Goal: Task Accomplishment & Management: Manage account settings

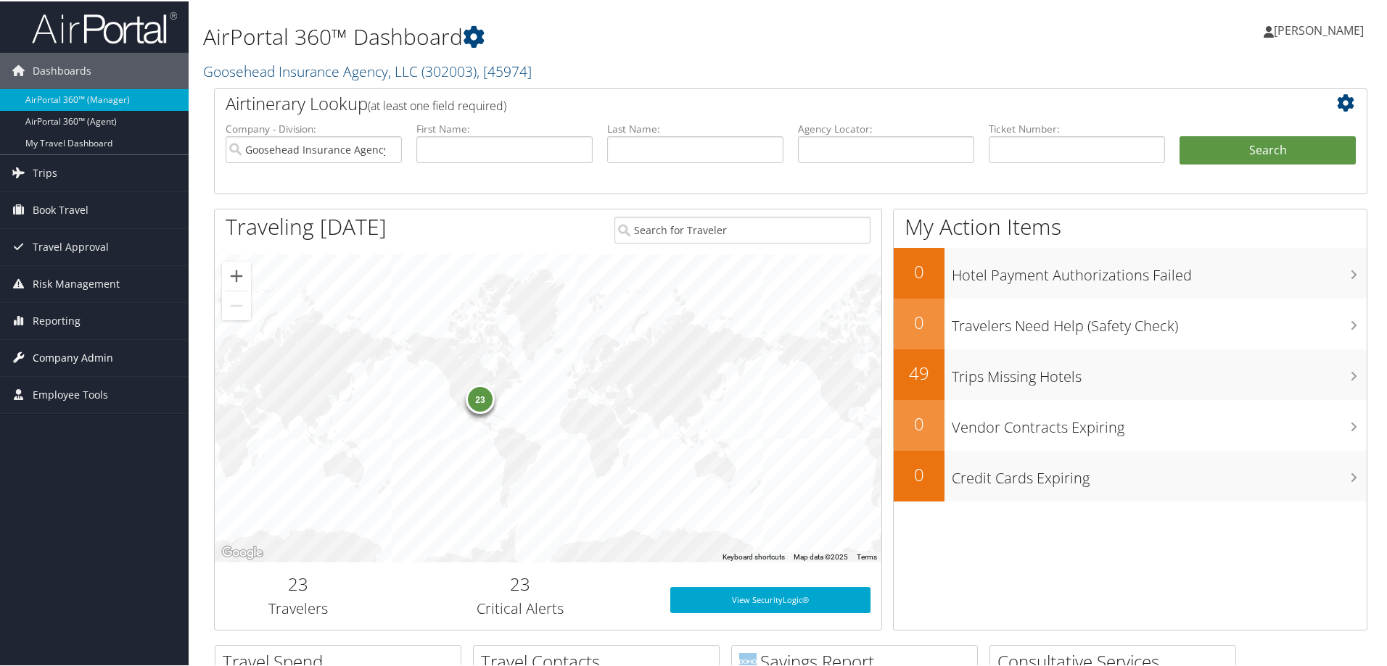
click at [74, 356] on span "Company Admin" at bounding box center [73, 357] width 80 height 36
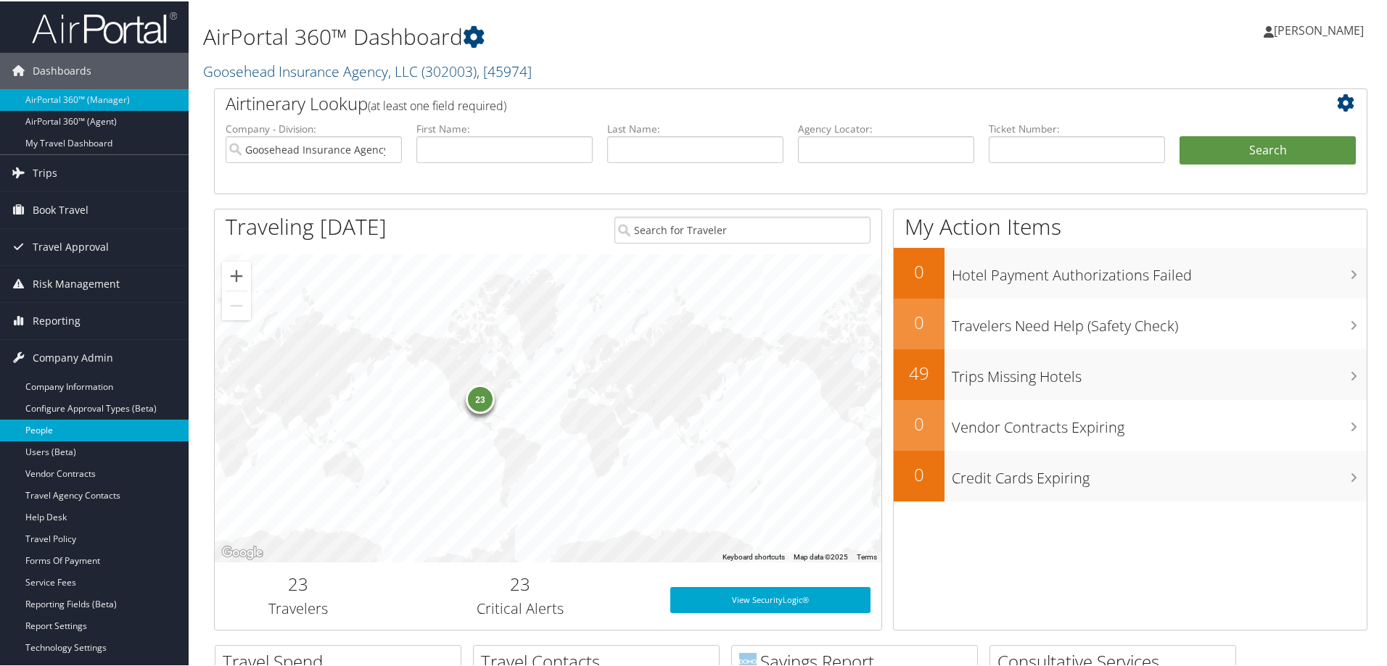
click at [54, 432] on link "People" at bounding box center [94, 429] width 189 height 22
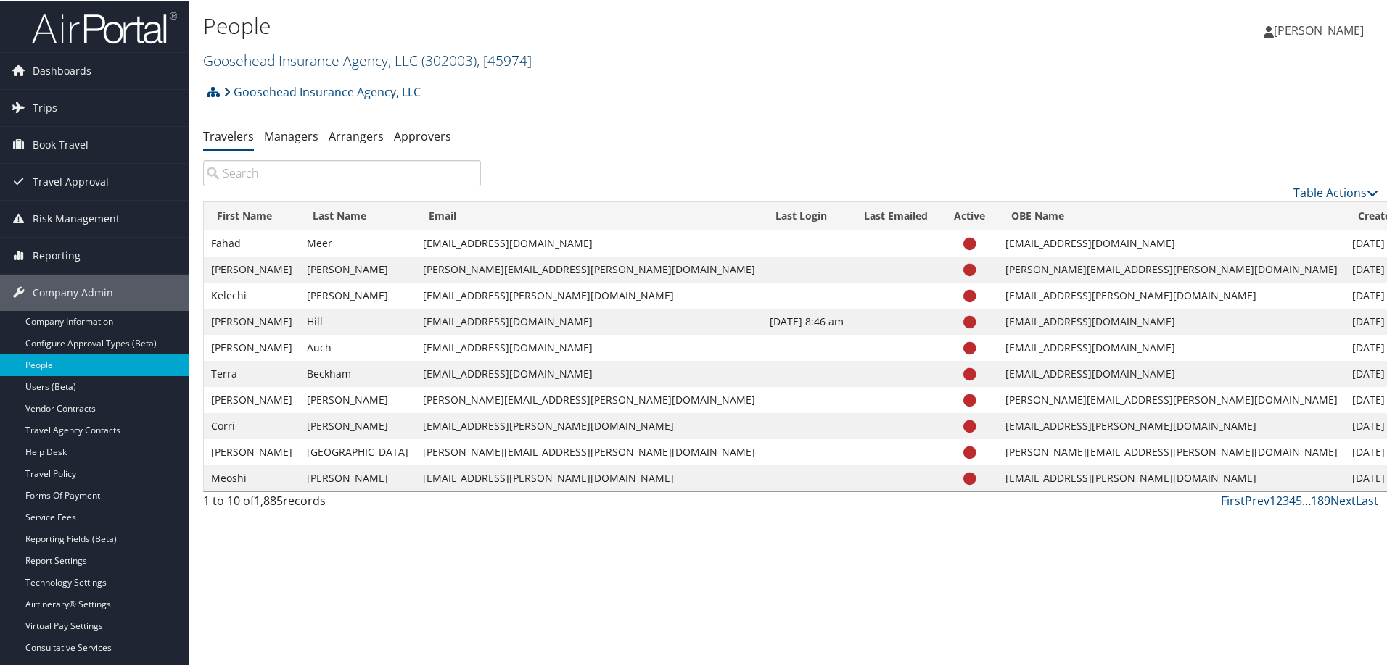
click at [275, 57] on link "Goosehead Insurance Agency, LLC ( 302003 ) , [ 45974 ]" at bounding box center [367, 59] width 329 height 20
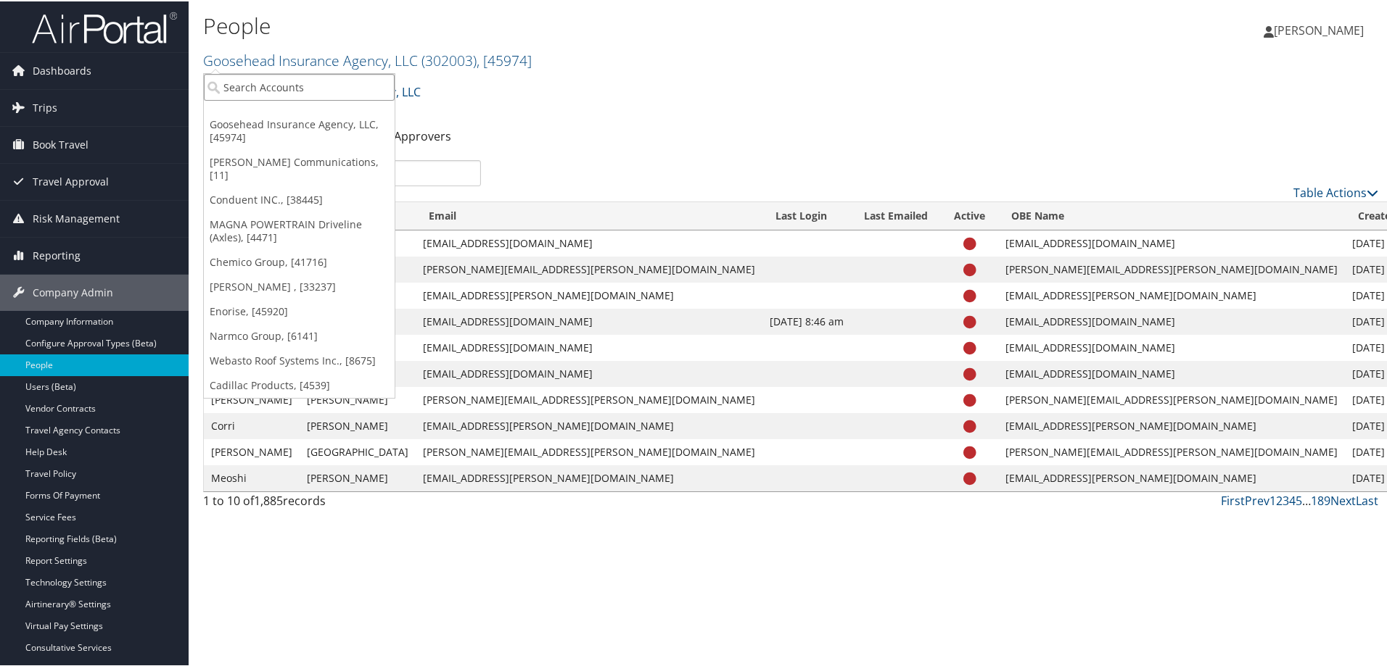
drag, startPoint x: 275, startPoint y: 57, endPoint x: 251, endPoint y: 83, distance: 35.4
click at [250, 79] on input "search" at bounding box center [299, 86] width 191 height 27
type input "arbor research"
click at [252, 114] on div "Arbor Research (2163), [40990]" at bounding box center [302, 112] width 212 height 13
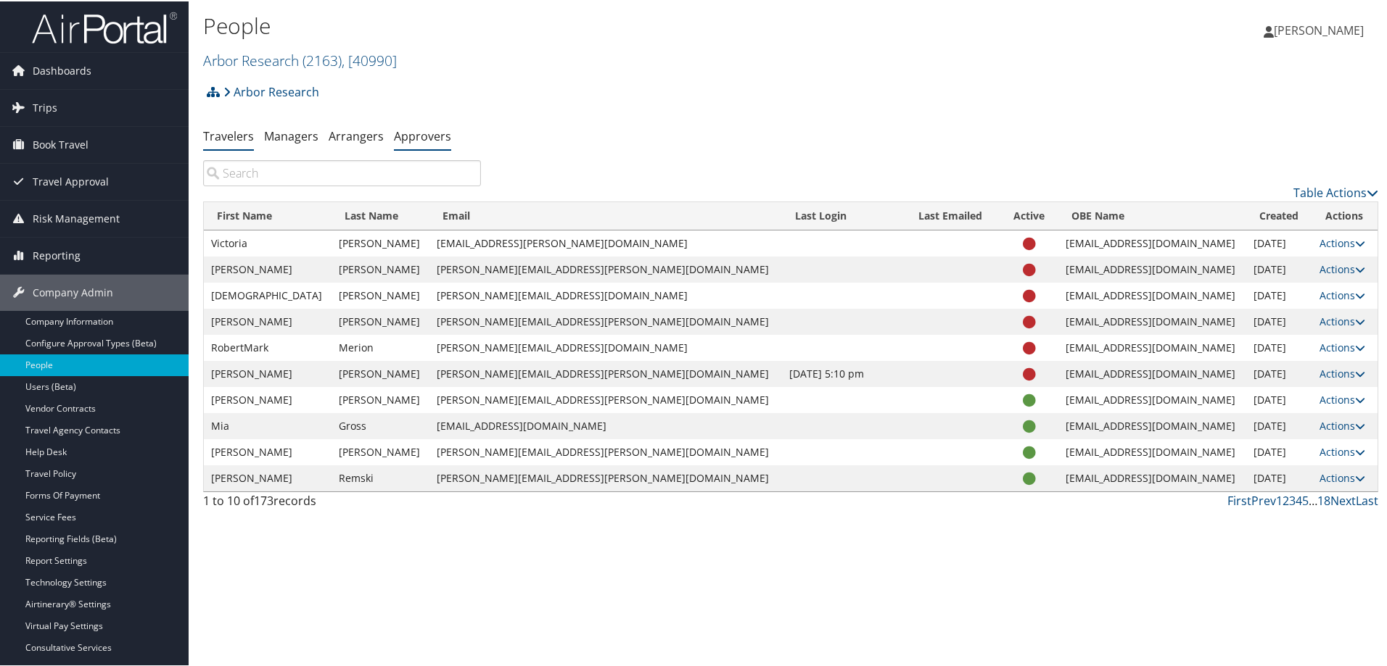
click at [423, 132] on link "Approvers" at bounding box center [422, 135] width 57 height 16
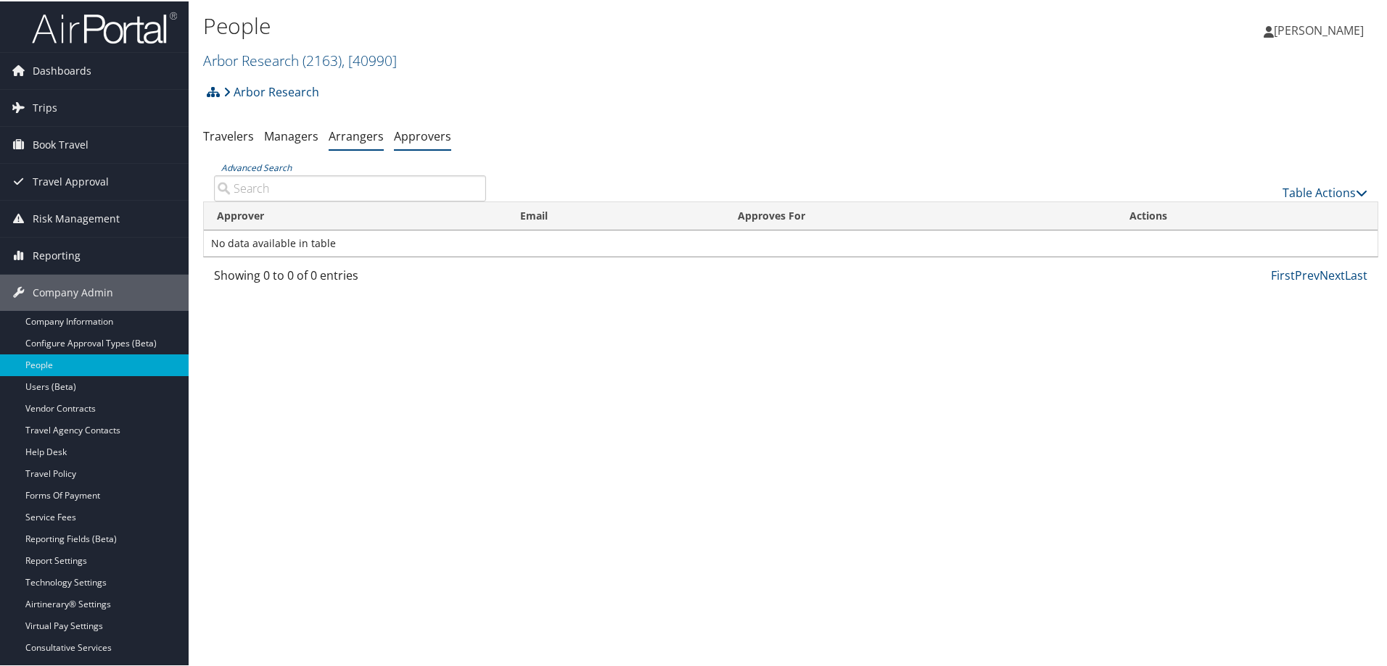
click at [351, 135] on link "Arrangers" at bounding box center [356, 135] width 55 height 16
click at [293, 133] on link "Managers" at bounding box center [291, 135] width 54 height 16
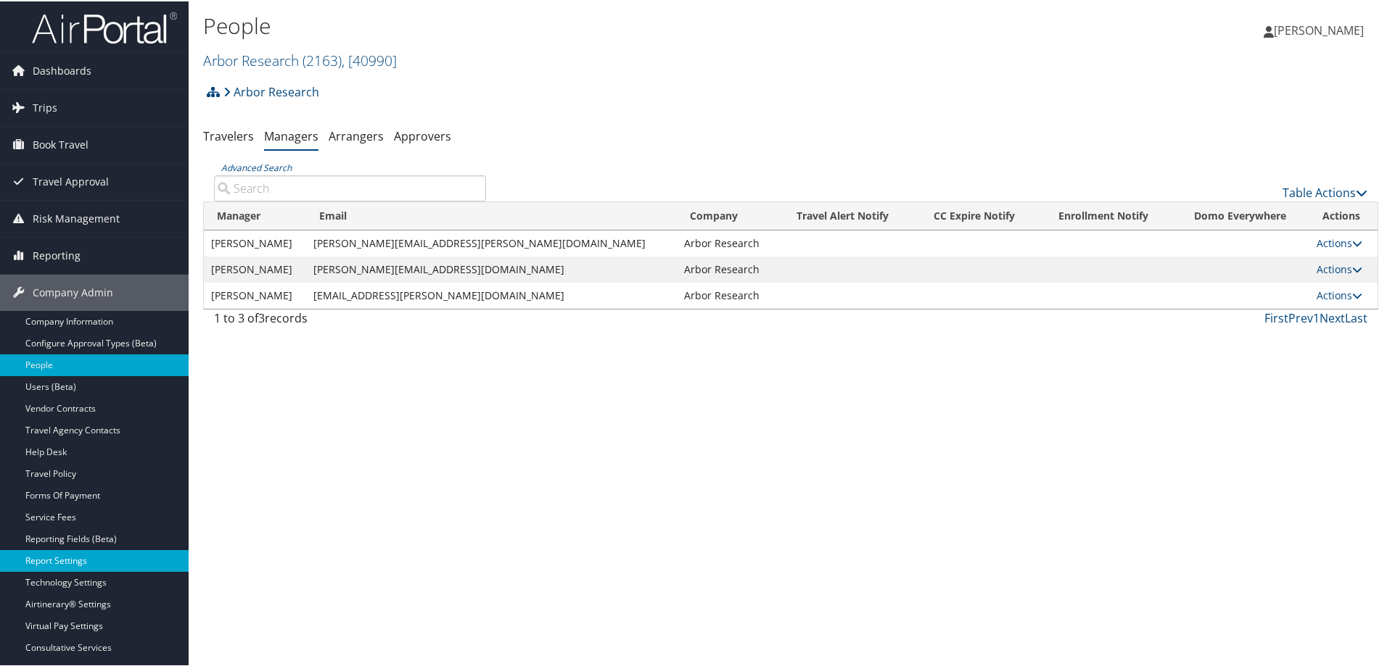
scroll to position [73, 0]
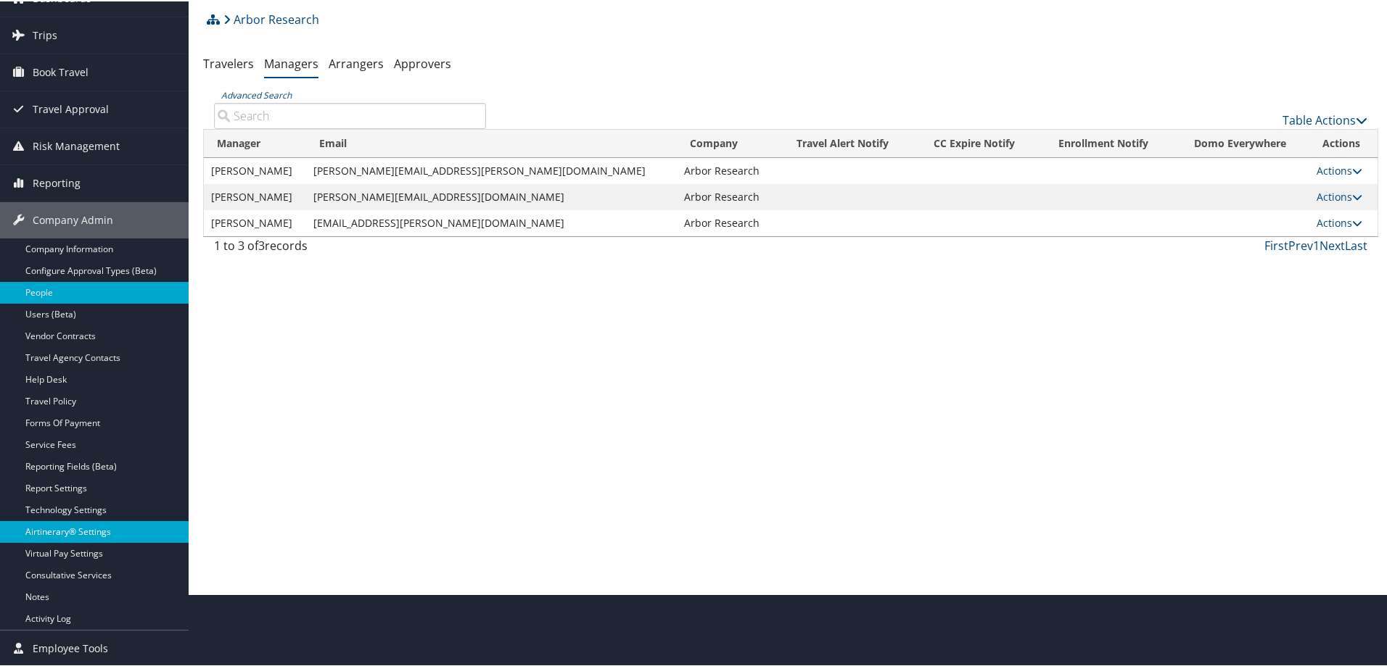
drag, startPoint x: 82, startPoint y: 555, endPoint x: 59, endPoint y: 531, distance: 33.9
click at [59, 531] on link "Airtinerary® Settings" at bounding box center [94, 531] width 189 height 22
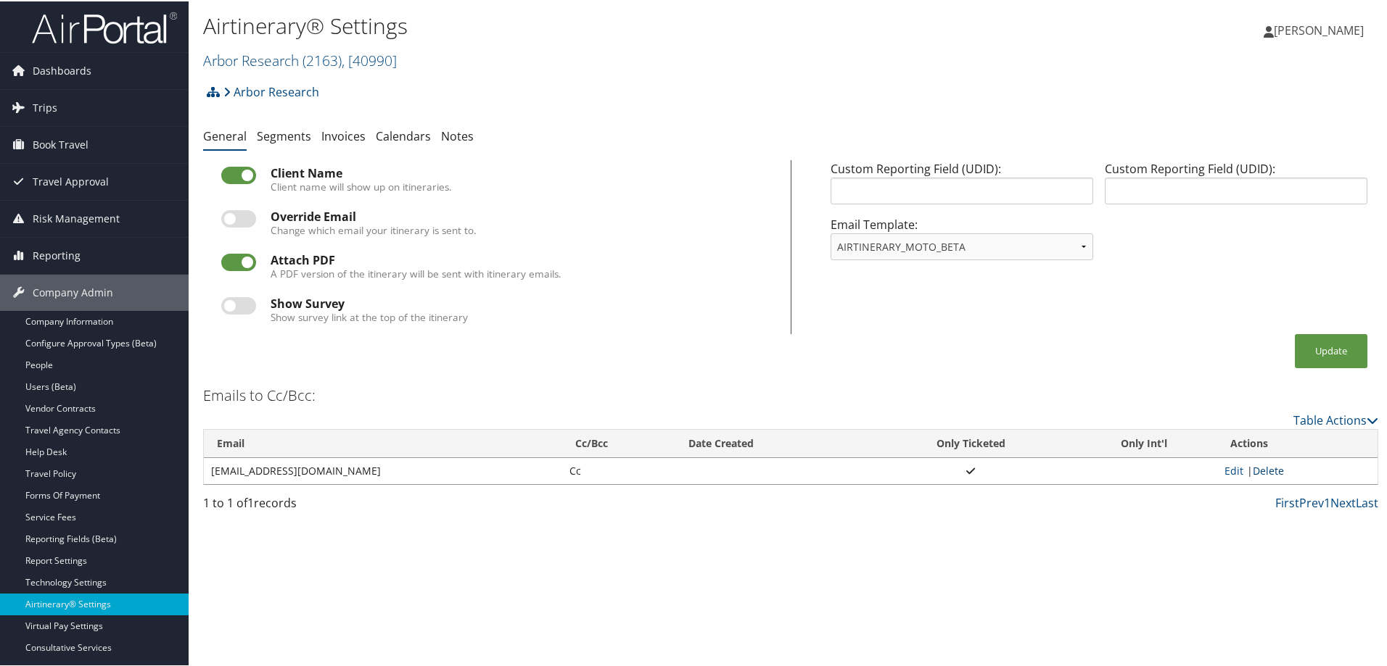
click at [1268, 468] on link "Delete" at bounding box center [1267, 470] width 31 height 14
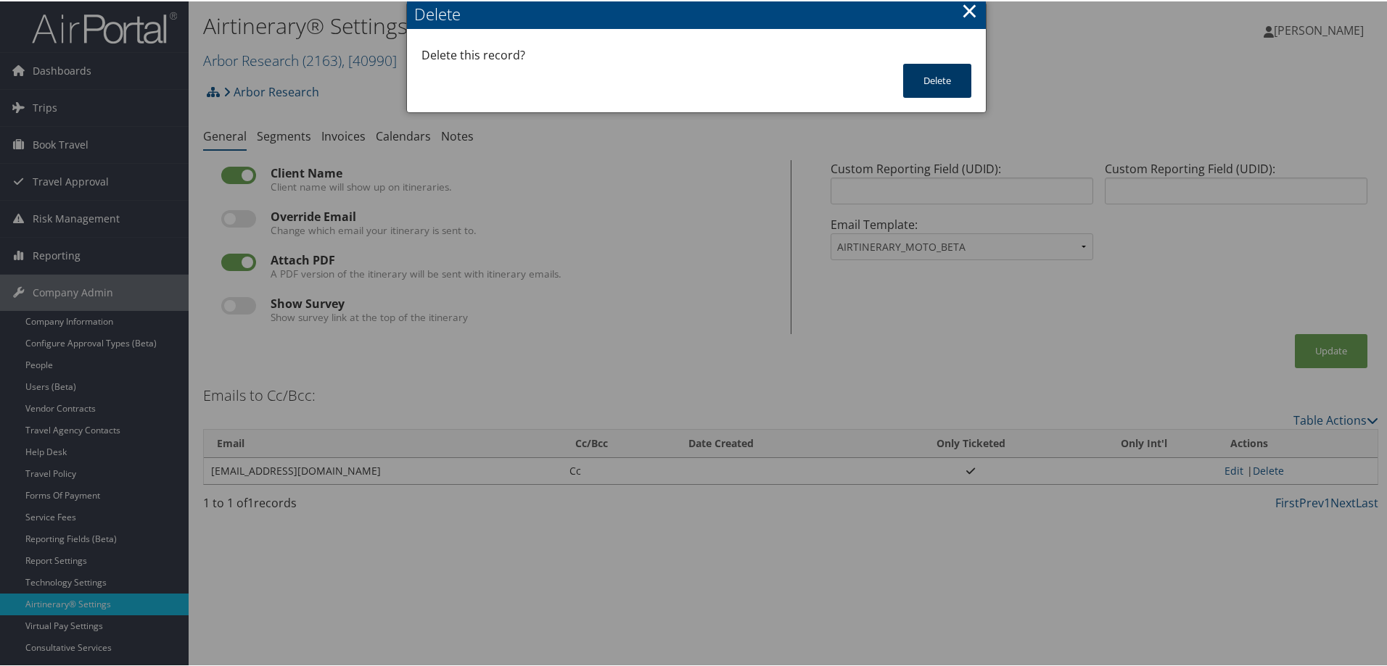
click at [931, 73] on button "Delete" at bounding box center [937, 79] width 68 height 34
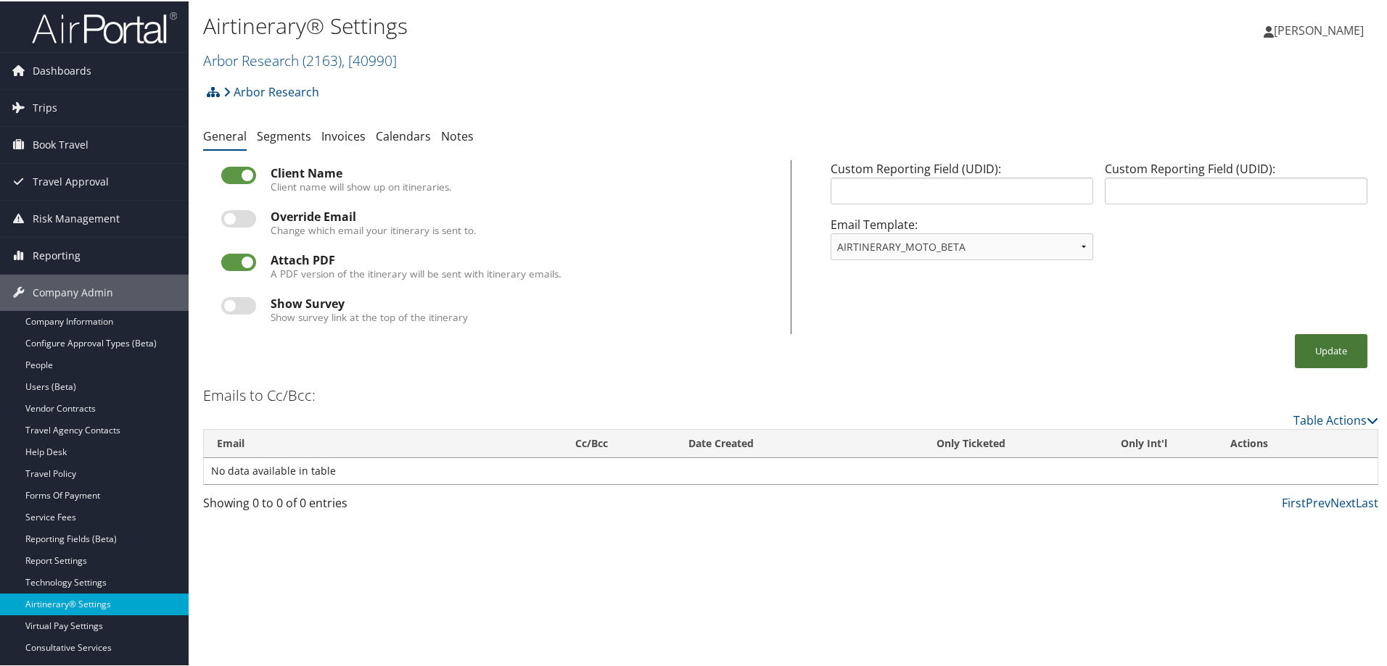
click at [1318, 344] on button "Update" at bounding box center [1330, 350] width 73 height 34
click at [1342, 418] on link "Table Actions" at bounding box center [1335, 419] width 85 height 16
click at [1226, 438] on link "Add New Cc Email" at bounding box center [1276, 441] width 191 height 25
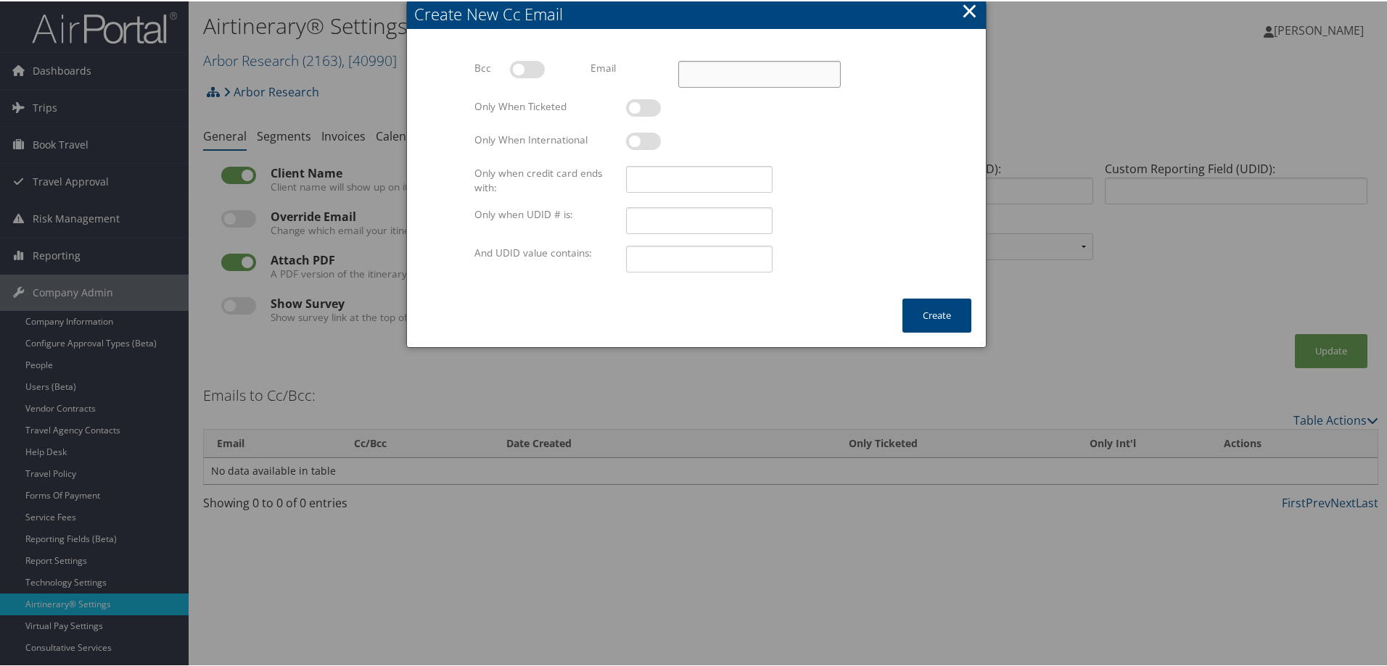
click at [729, 59] on input "Email" at bounding box center [759, 72] width 162 height 27
paste input "HR@arborresearch.org"
type input "HR@arborresearch.org"
click at [639, 107] on label at bounding box center [643, 106] width 35 height 17
click at [639, 107] on input "checkbox" at bounding box center [637, 108] width 9 height 9
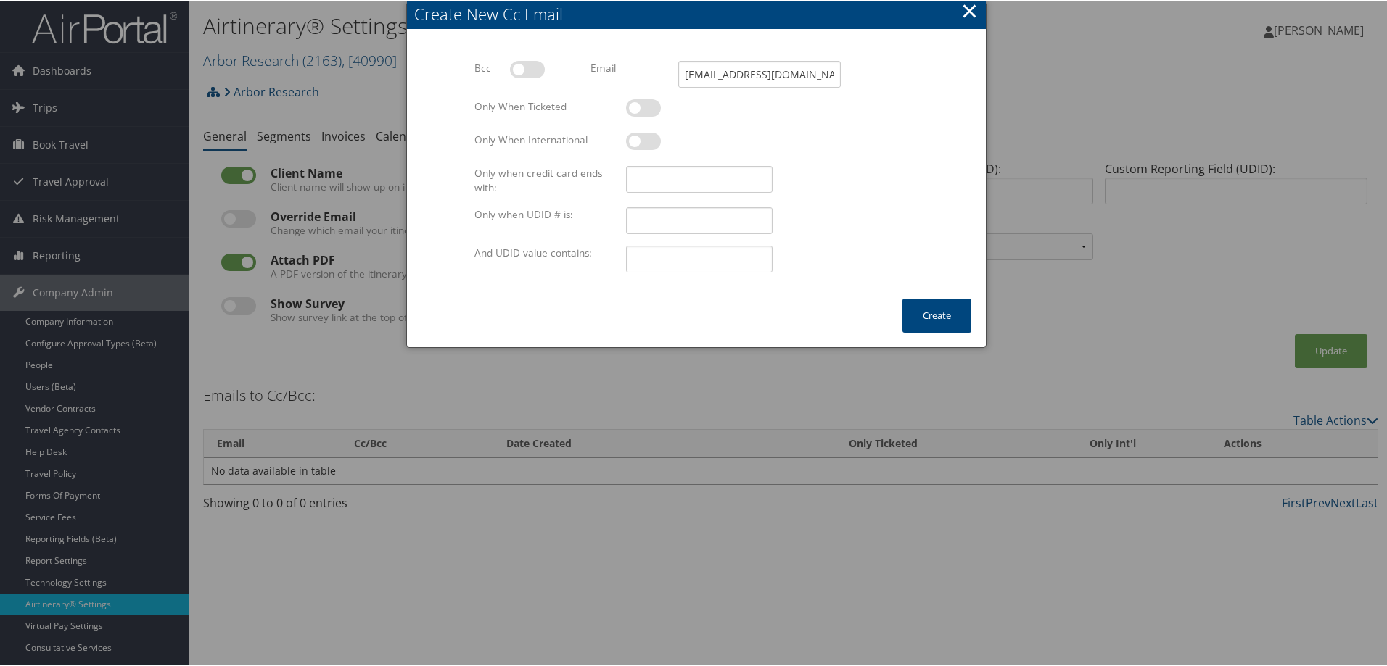
checkbox input "true"
click at [935, 312] on button "Create" at bounding box center [936, 314] width 69 height 34
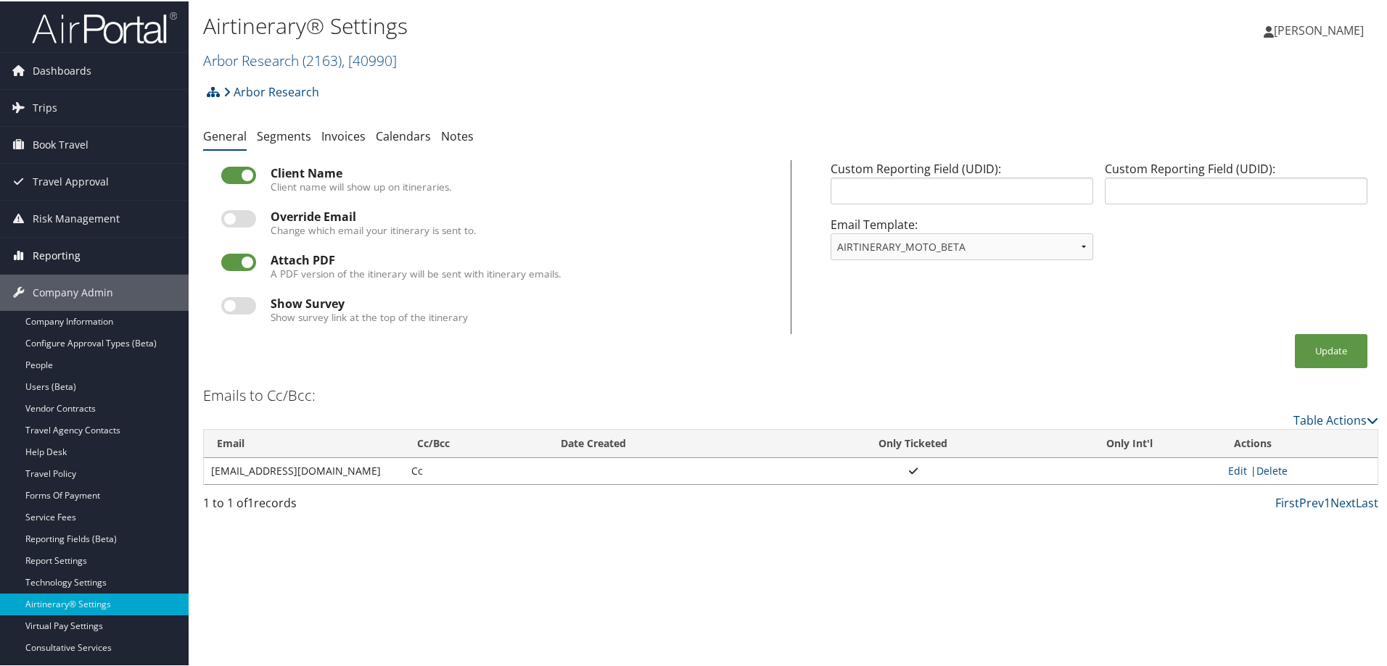
click at [79, 260] on link "Reporting" at bounding box center [94, 254] width 189 height 36
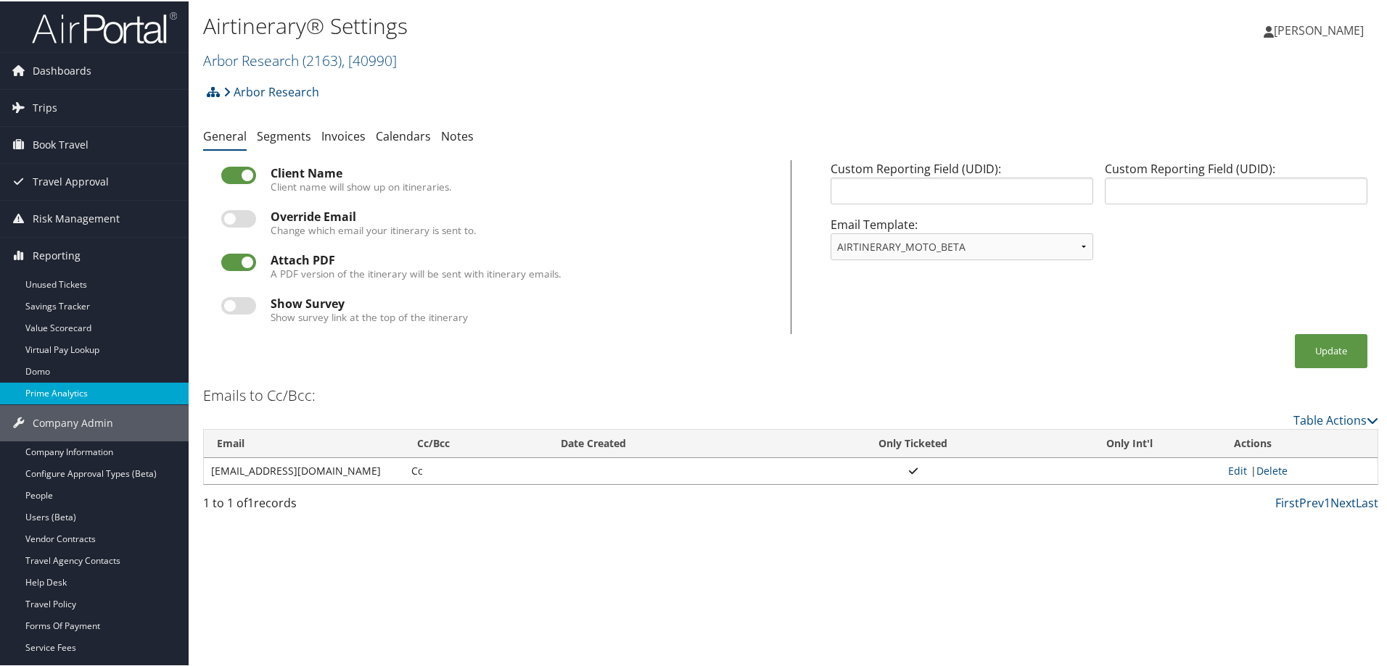
click at [55, 391] on link "Prime Analytics" at bounding box center [94, 392] width 189 height 22
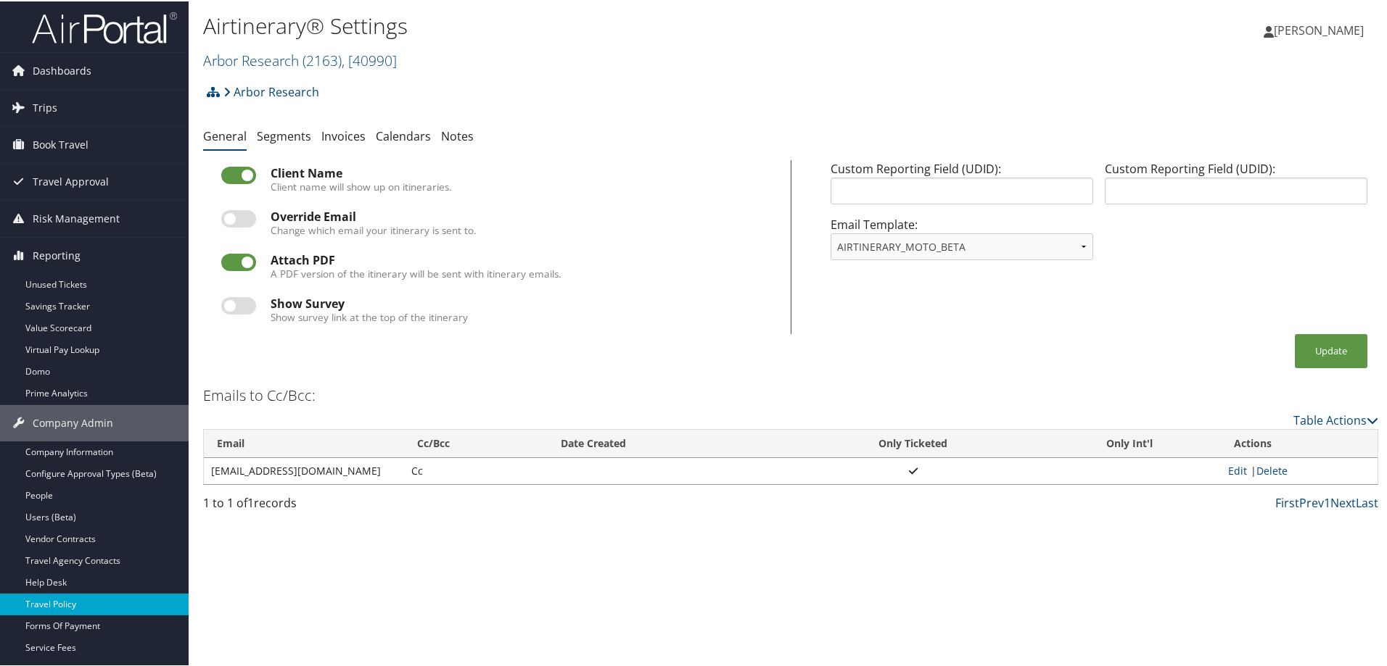
click at [73, 605] on link "Travel Policy" at bounding box center [94, 603] width 189 height 22
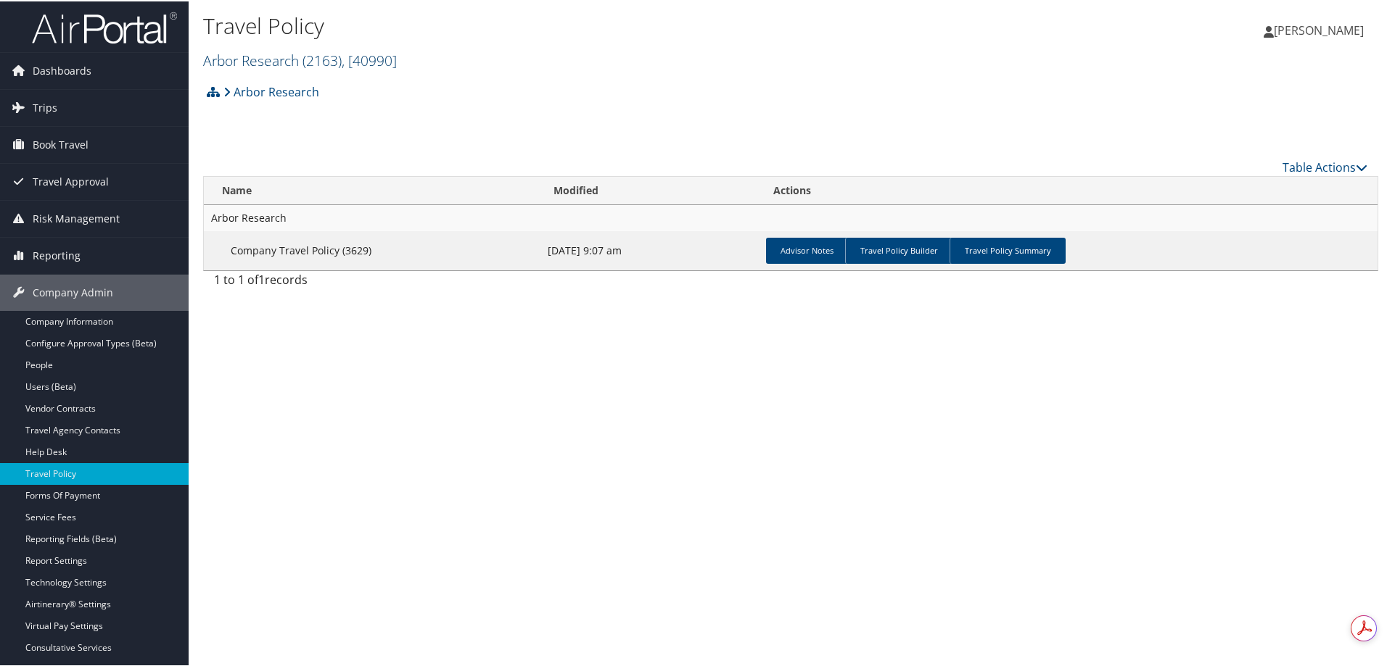
click at [252, 54] on link "Arbor Research ( 2163 ) , [ 40990 ]" at bounding box center [300, 59] width 194 height 20
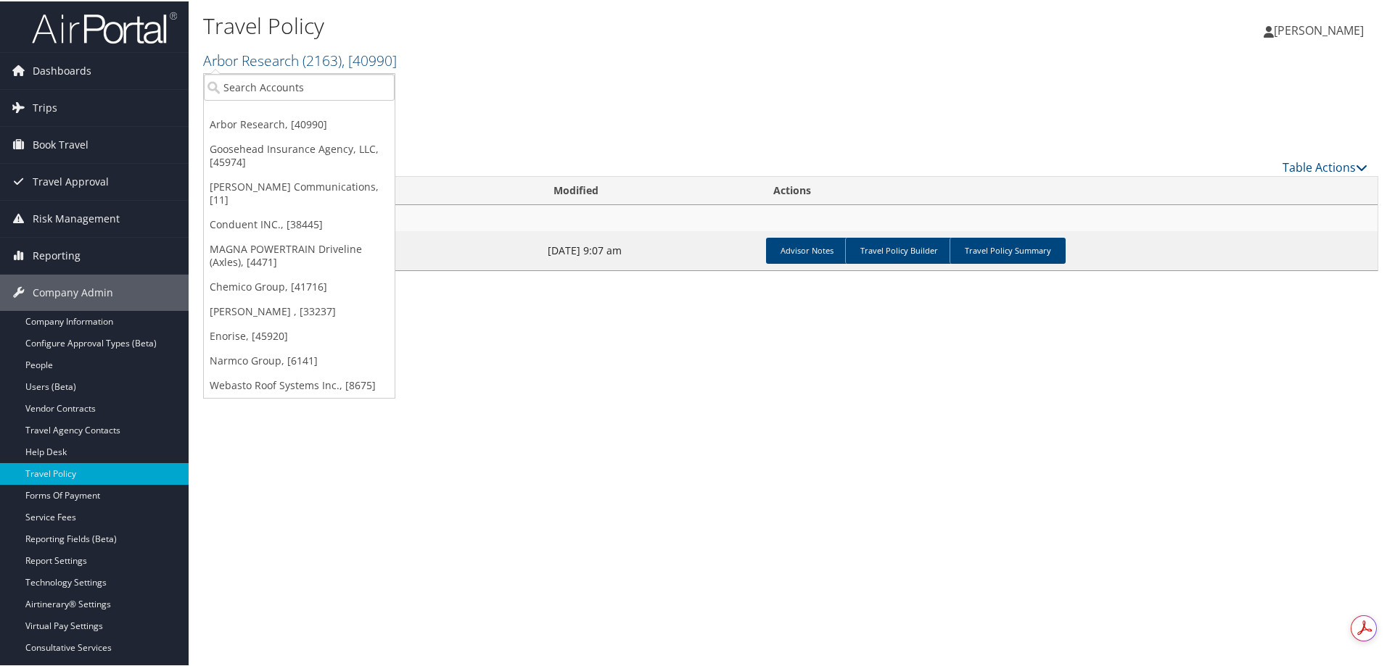
click at [719, 120] on div "Arbor Research Account Structure Arbor Research (2163) ACTIVE Create Child × Cr…" at bounding box center [790, 185] width 1175 height 218
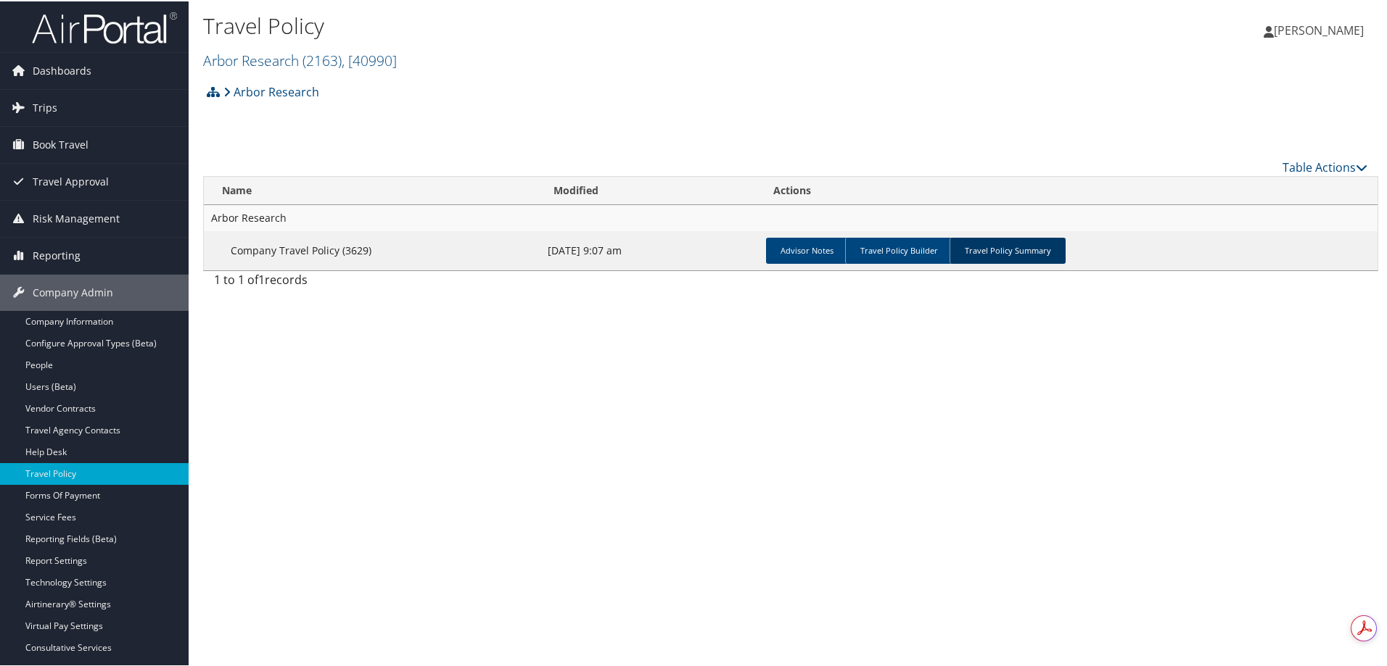
click at [1001, 246] on link "Travel Policy Summary" at bounding box center [1007, 249] width 116 height 26
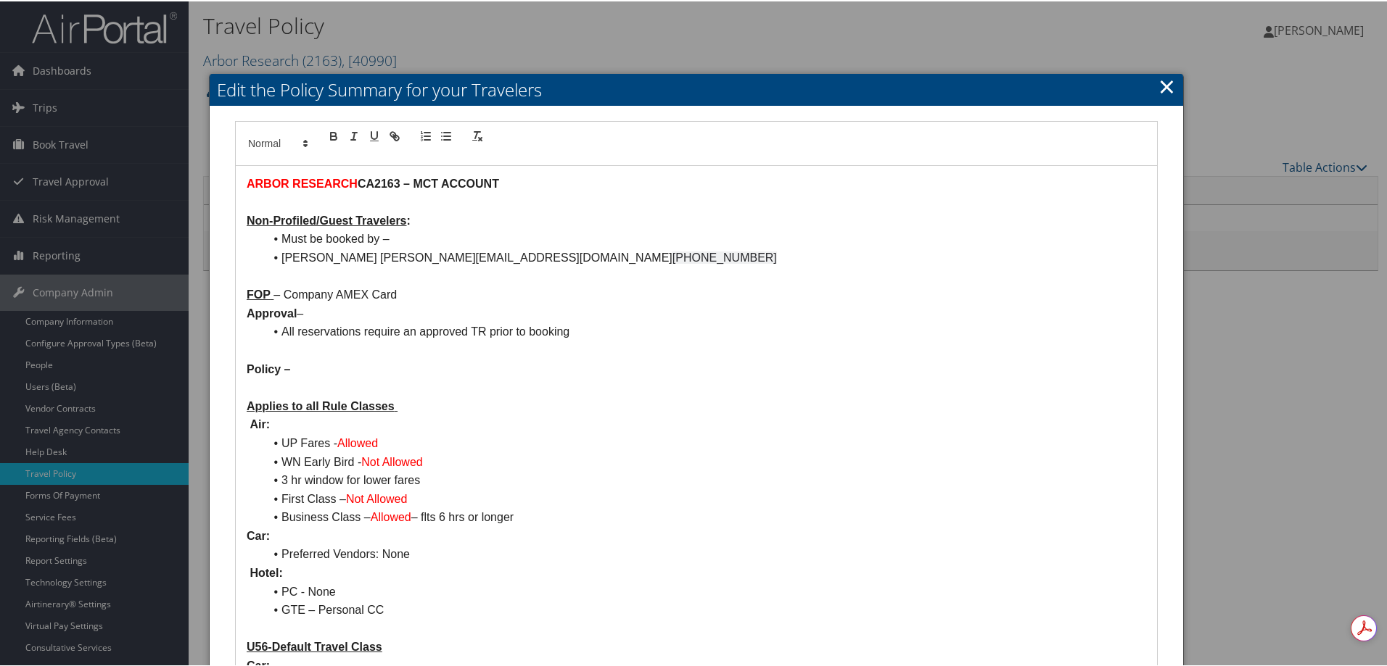
click at [1158, 80] on link "×" at bounding box center [1166, 84] width 17 height 29
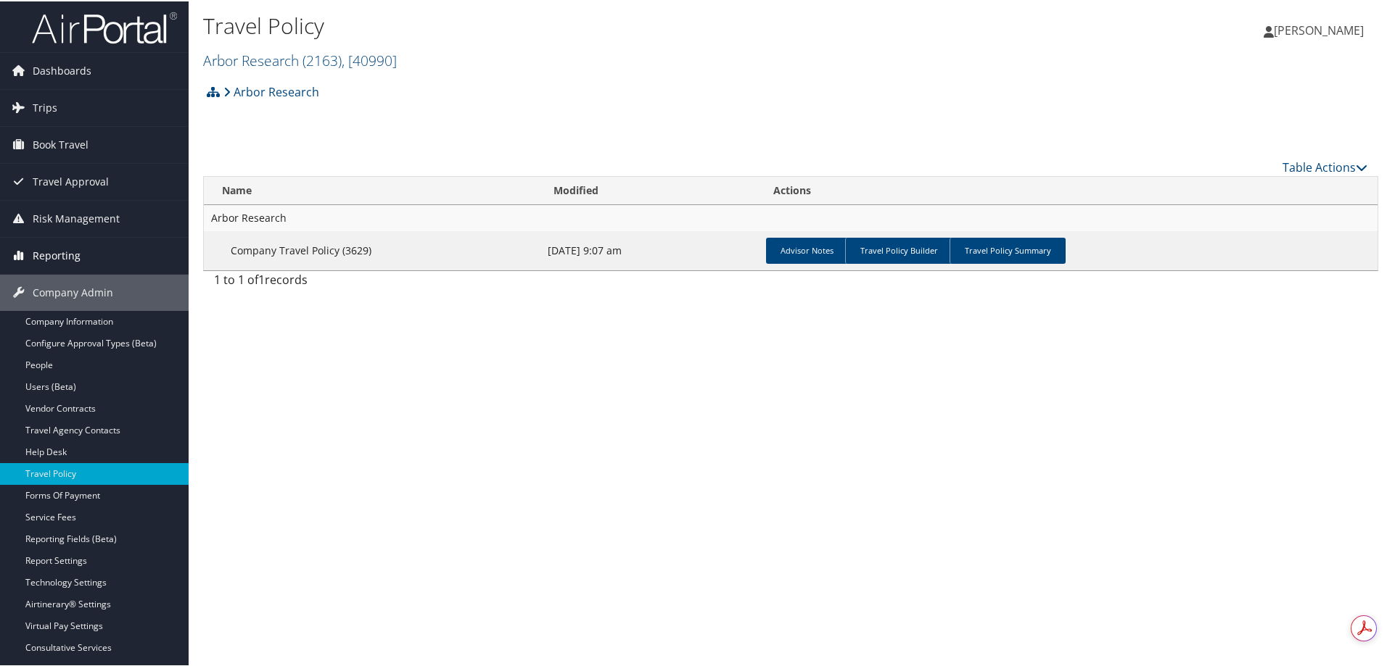
click at [65, 252] on span "Reporting" at bounding box center [57, 254] width 48 height 36
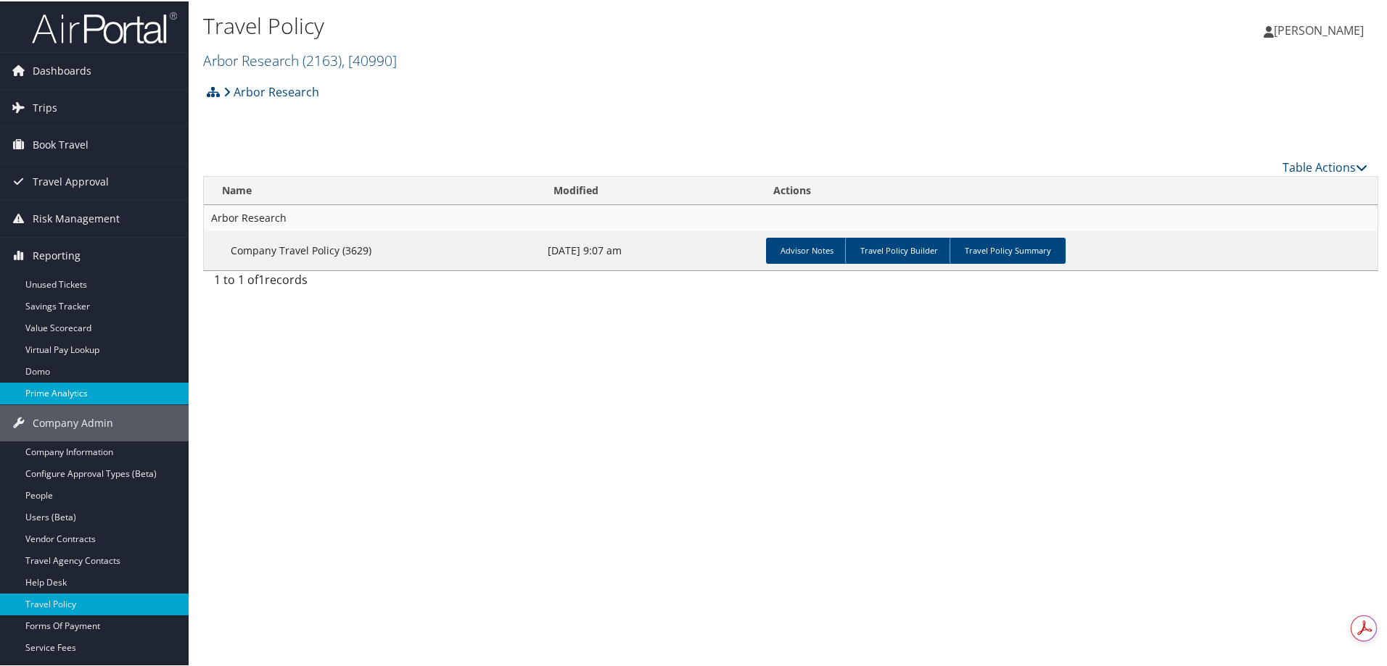
click at [56, 389] on link "Prime Analytics" at bounding box center [94, 392] width 189 height 22
click at [261, 57] on link "Arbor Research ( 2163 ) , [ 40990 ]" at bounding box center [300, 59] width 194 height 20
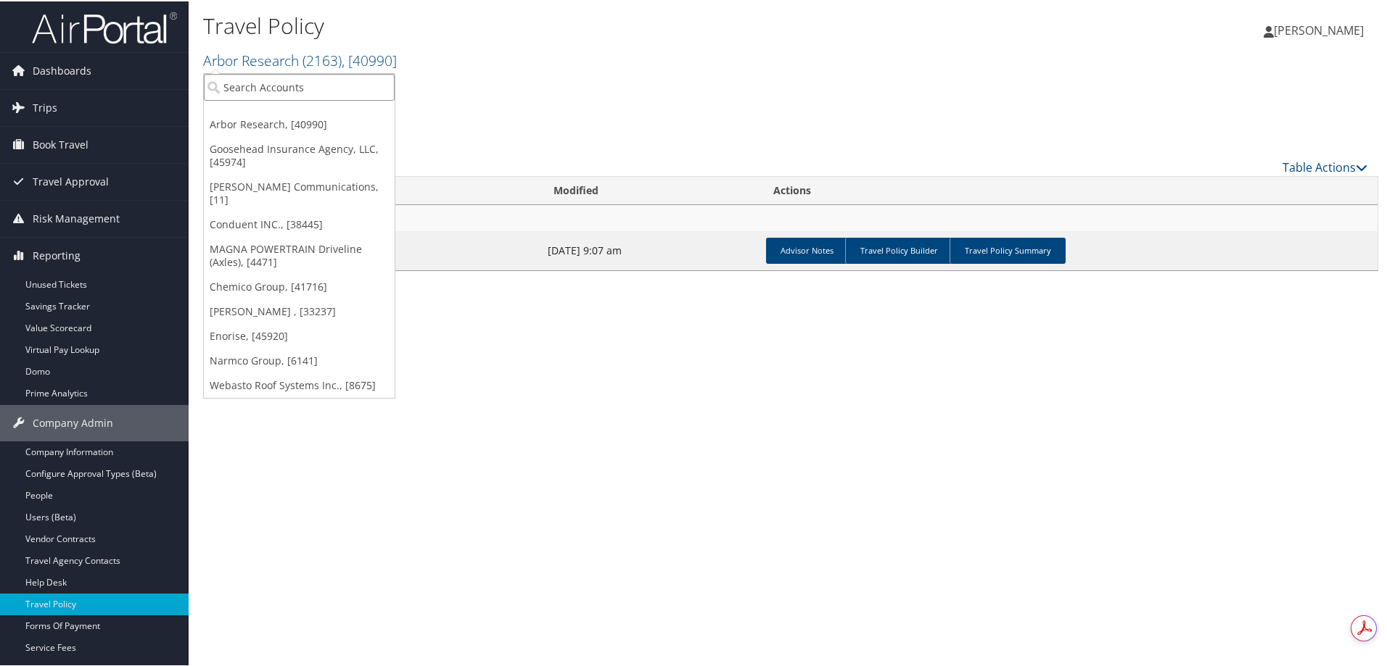
click at [260, 95] on input "search" at bounding box center [299, 86] width 191 height 27
type input "extra sp"
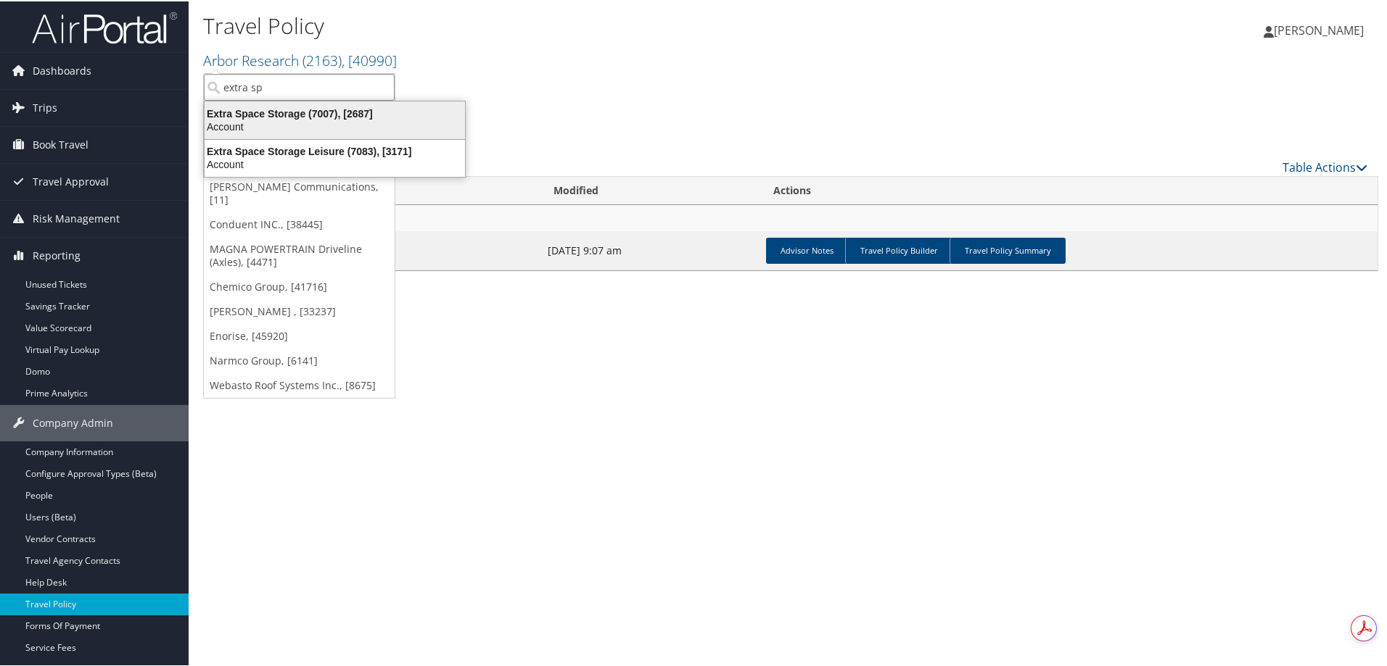
click at [278, 112] on div "Extra Space Storage (7007), [2687]" at bounding box center [335, 112] width 278 height 13
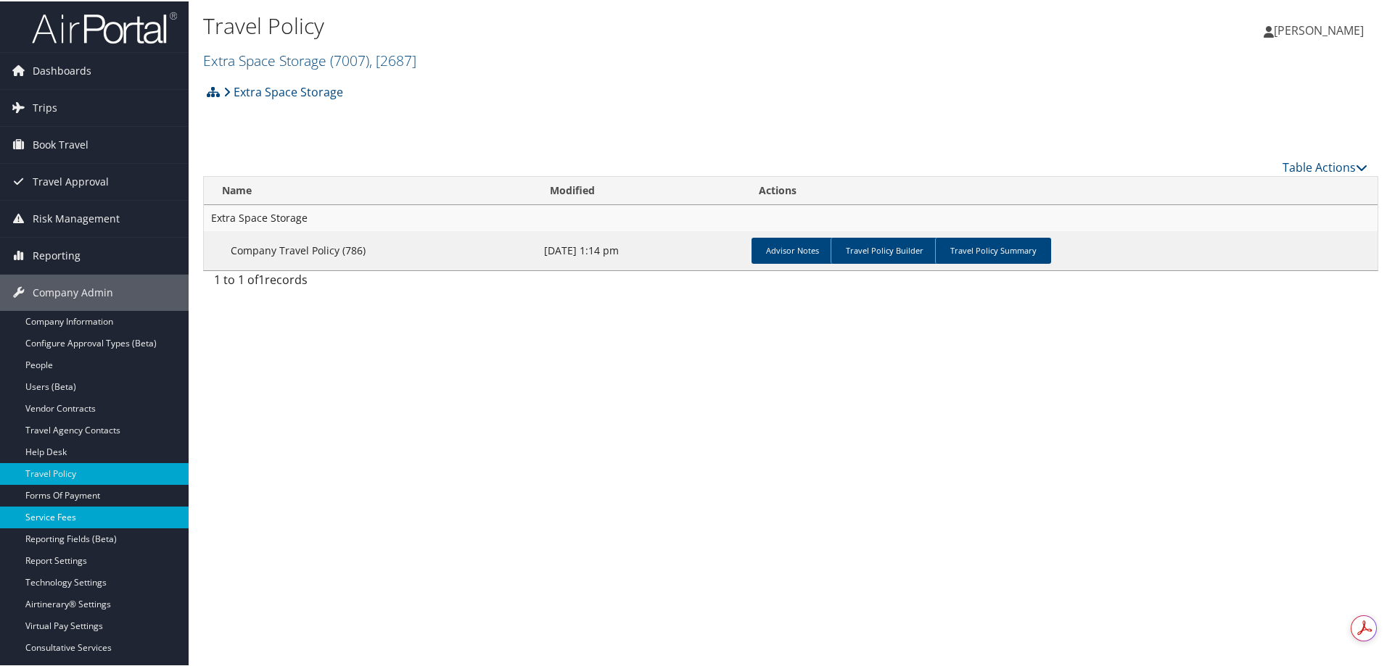
click at [77, 514] on link "Service Fees" at bounding box center [94, 516] width 189 height 22
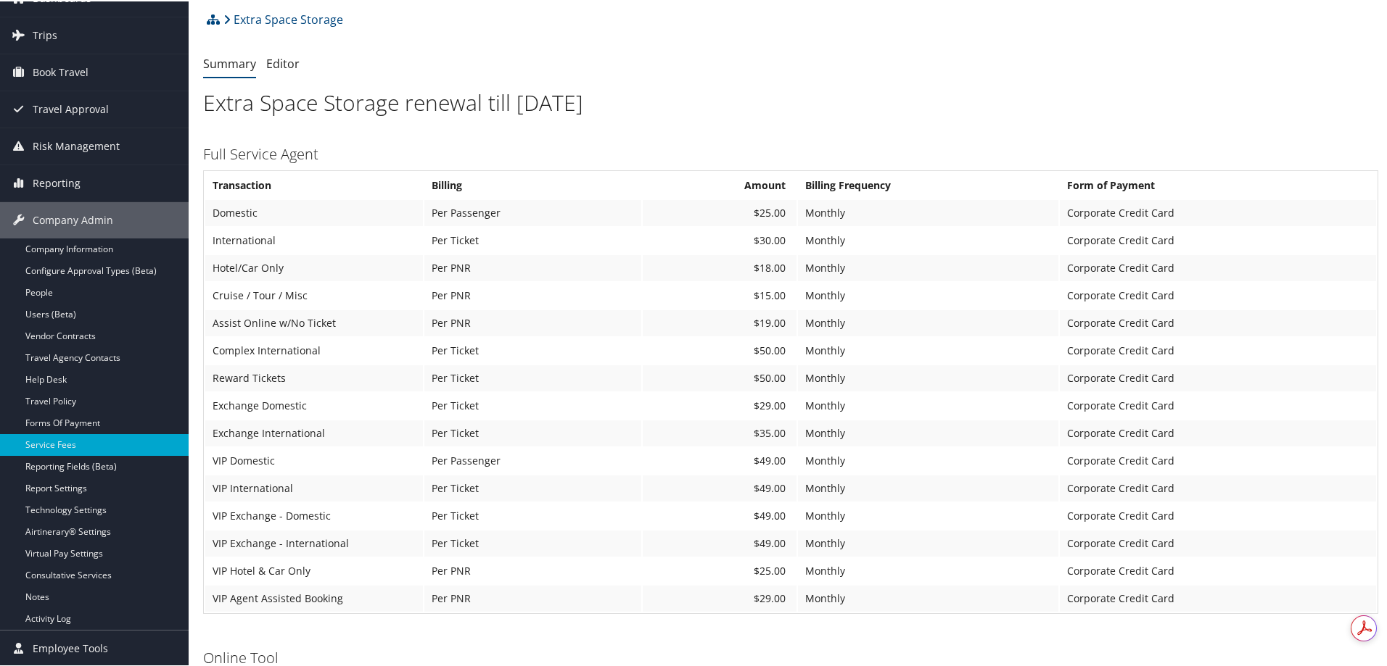
click at [767, 88] on h1 "Extra Space Storage renewal till [DATE]" at bounding box center [790, 101] width 1175 height 30
click at [57, 311] on link "Users (Beta)" at bounding box center [94, 313] width 189 height 22
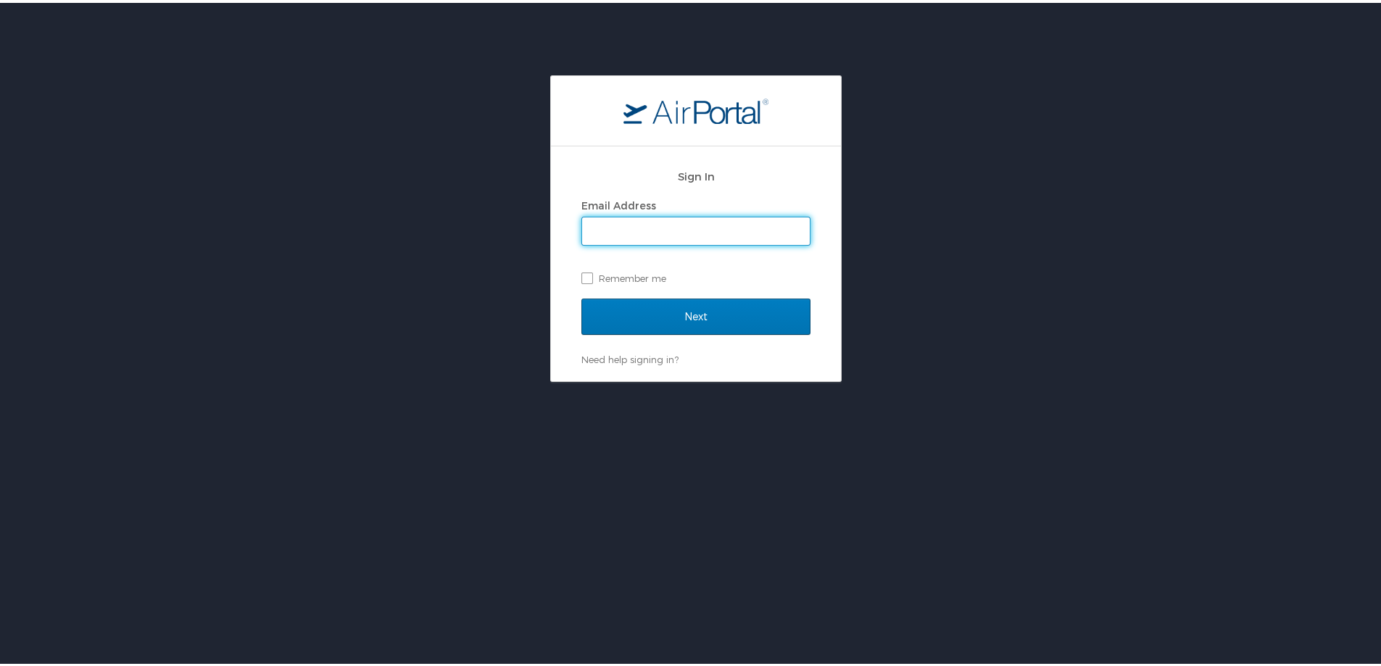
type input "[EMAIL_ADDRESS][DOMAIN_NAME]"
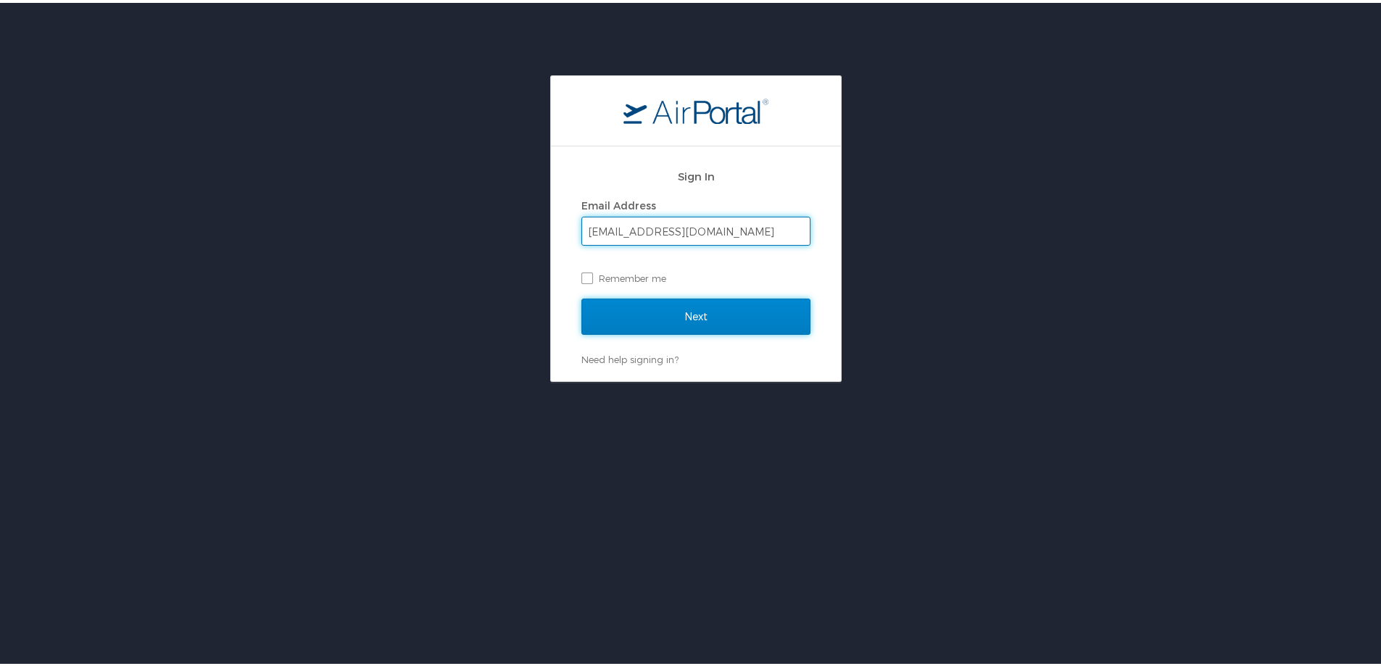
click at [712, 329] on input "Next" at bounding box center [696, 314] width 229 height 36
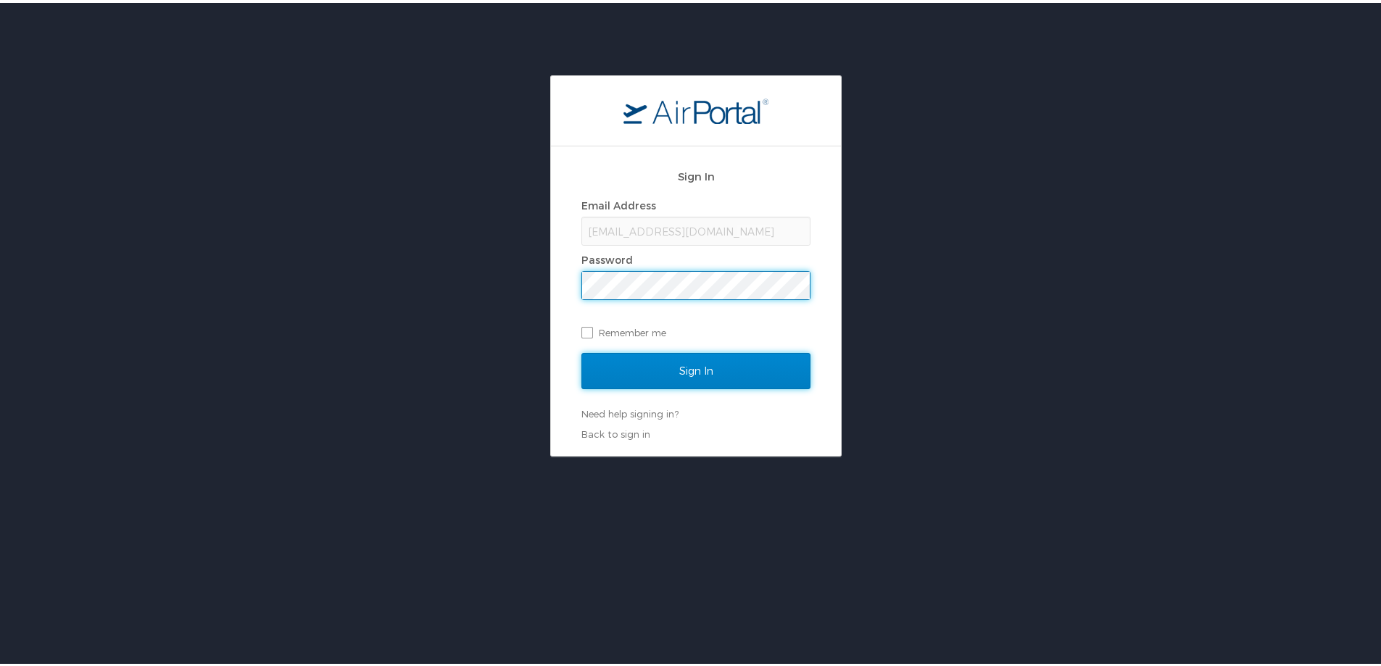
click at [706, 373] on input "Sign In" at bounding box center [696, 368] width 229 height 36
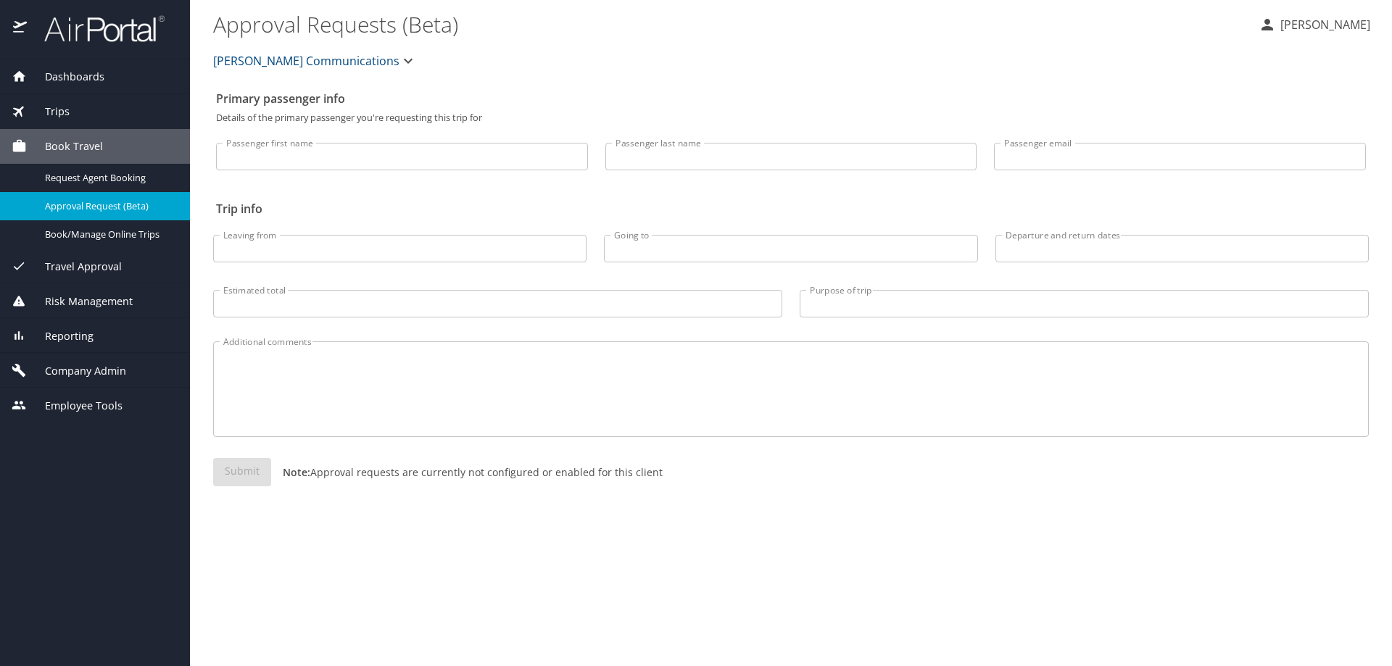
click at [83, 371] on span "Company Admin" at bounding box center [76, 371] width 99 height 16
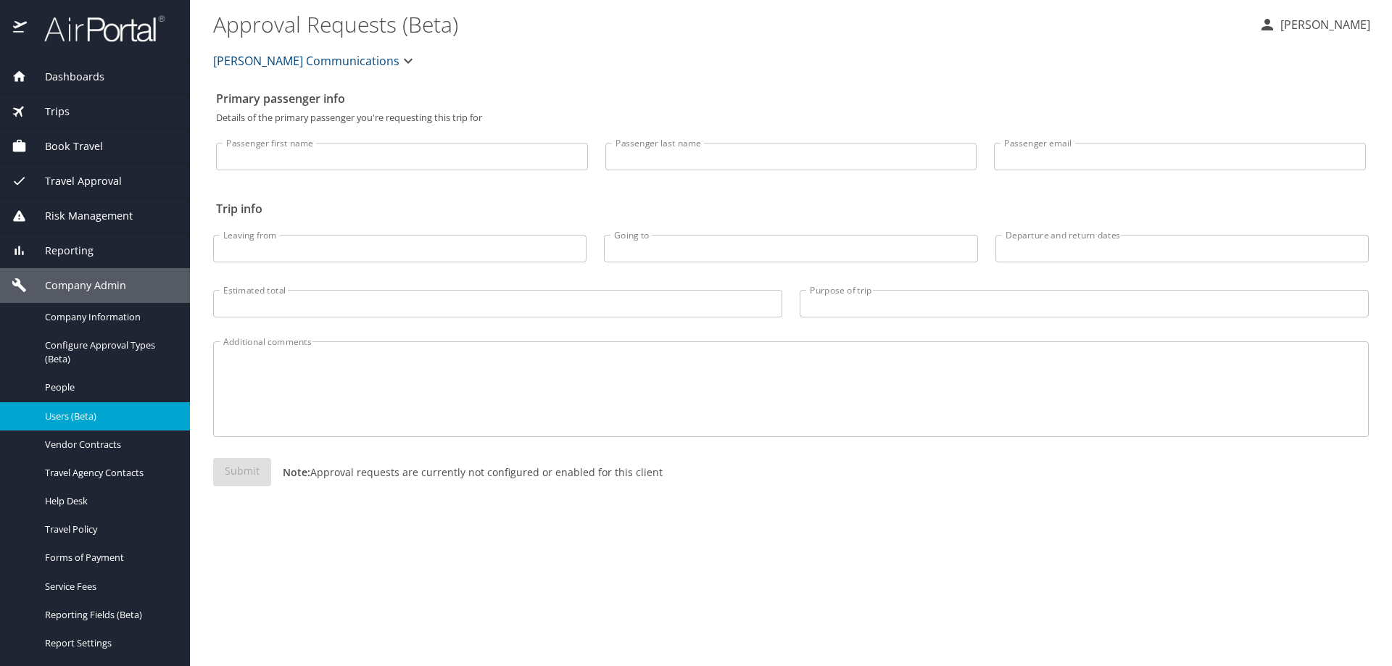
click at [76, 418] on span "Users (Beta)" at bounding box center [109, 417] width 128 height 14
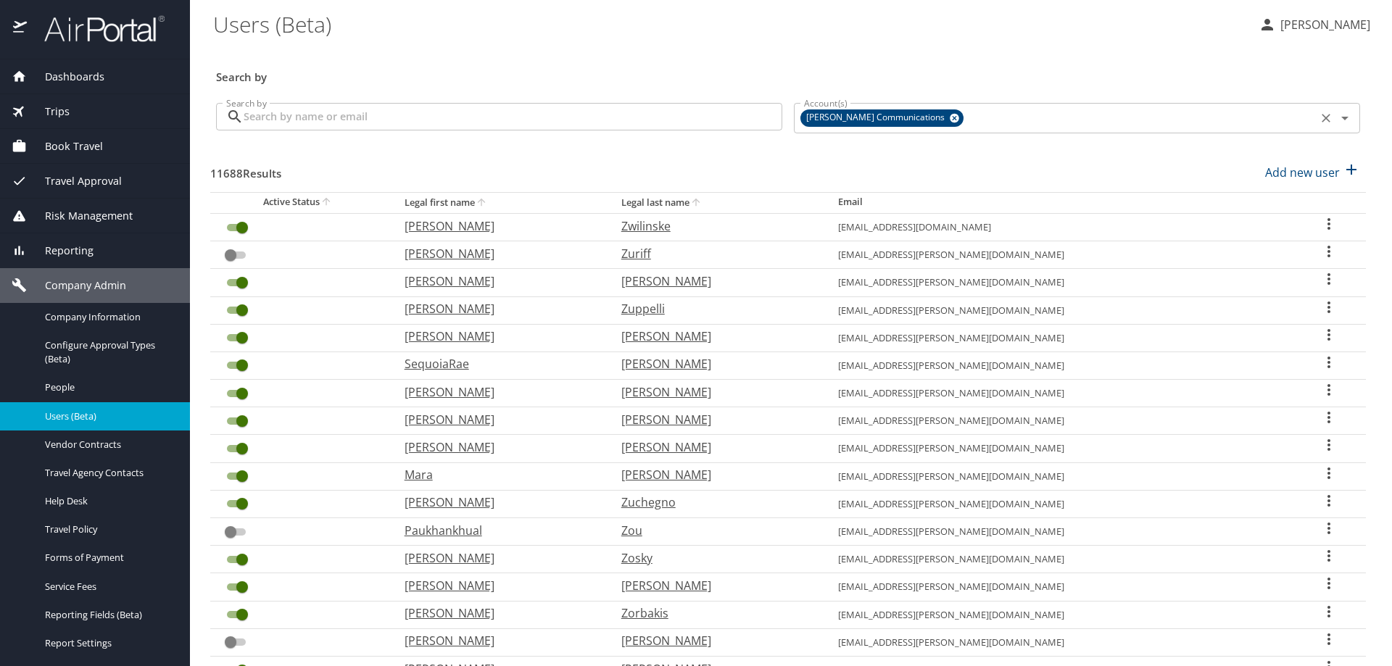
click at [950, 117] on icon at bounding box center [954, 118] width 9 height 9
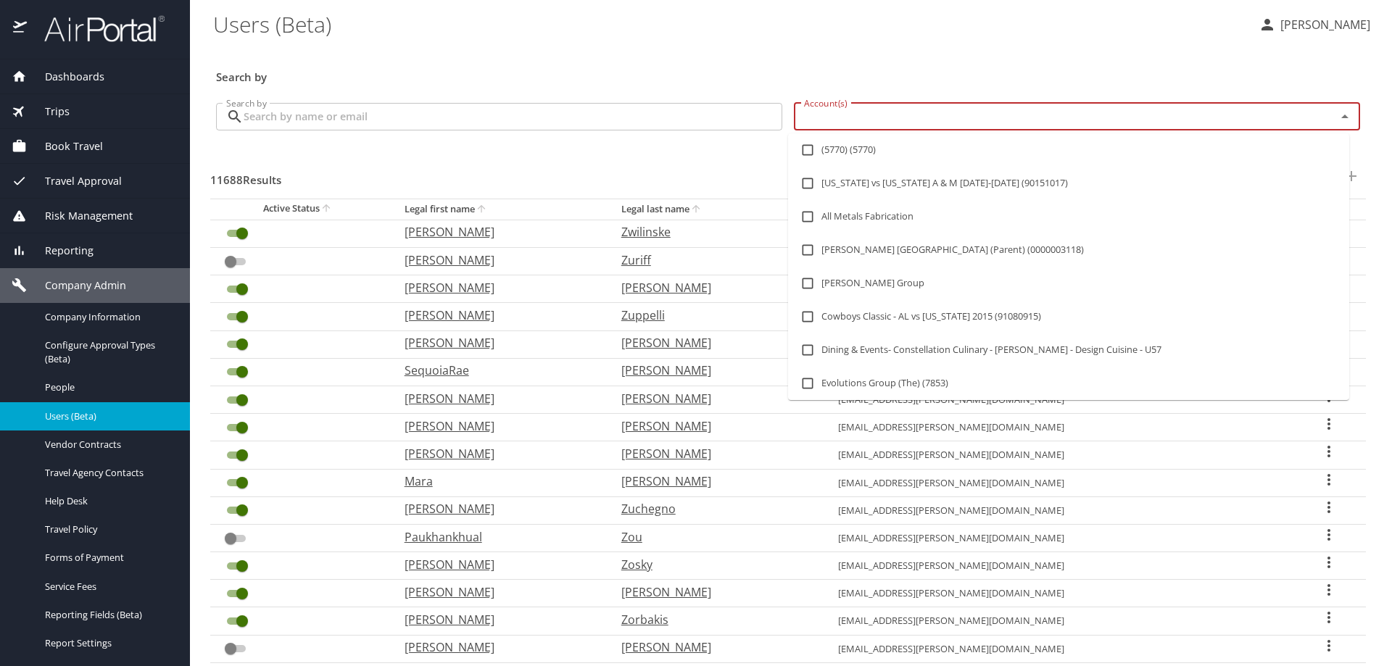
click at [876, 115] on input "Account(s)" at bounding box center [1055, 116] width 515 height 19
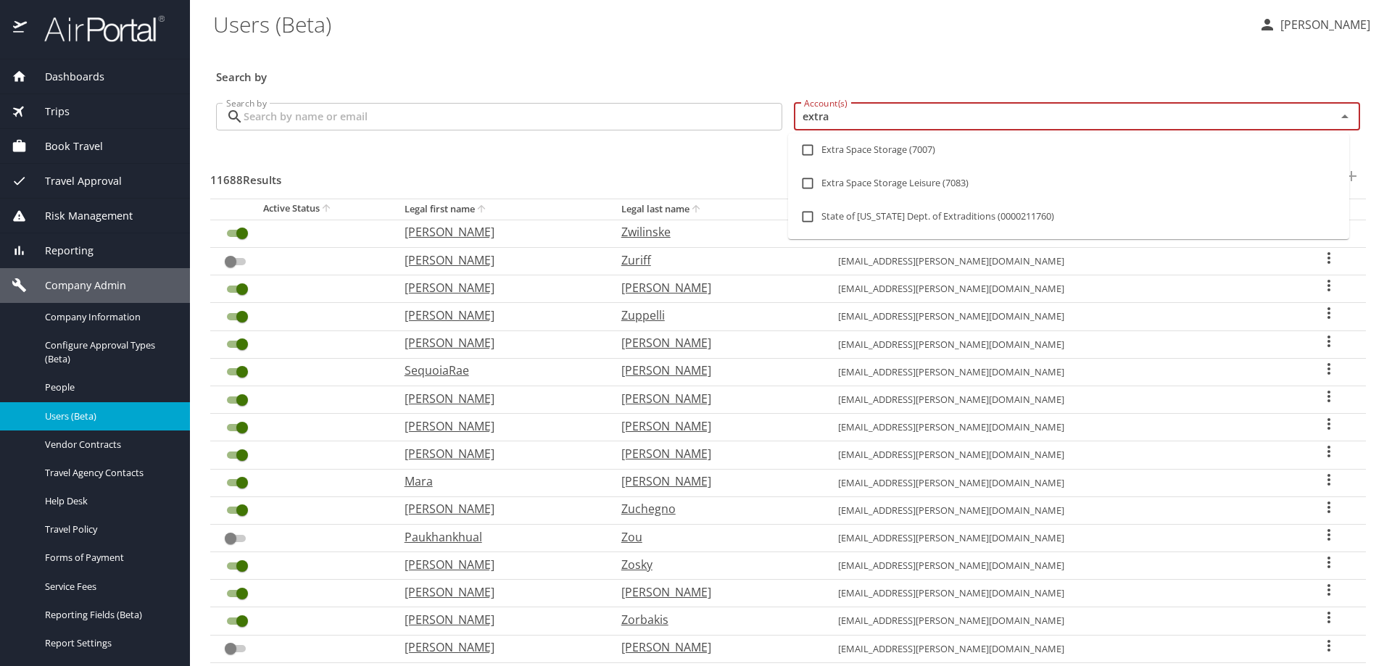
type input "extra"
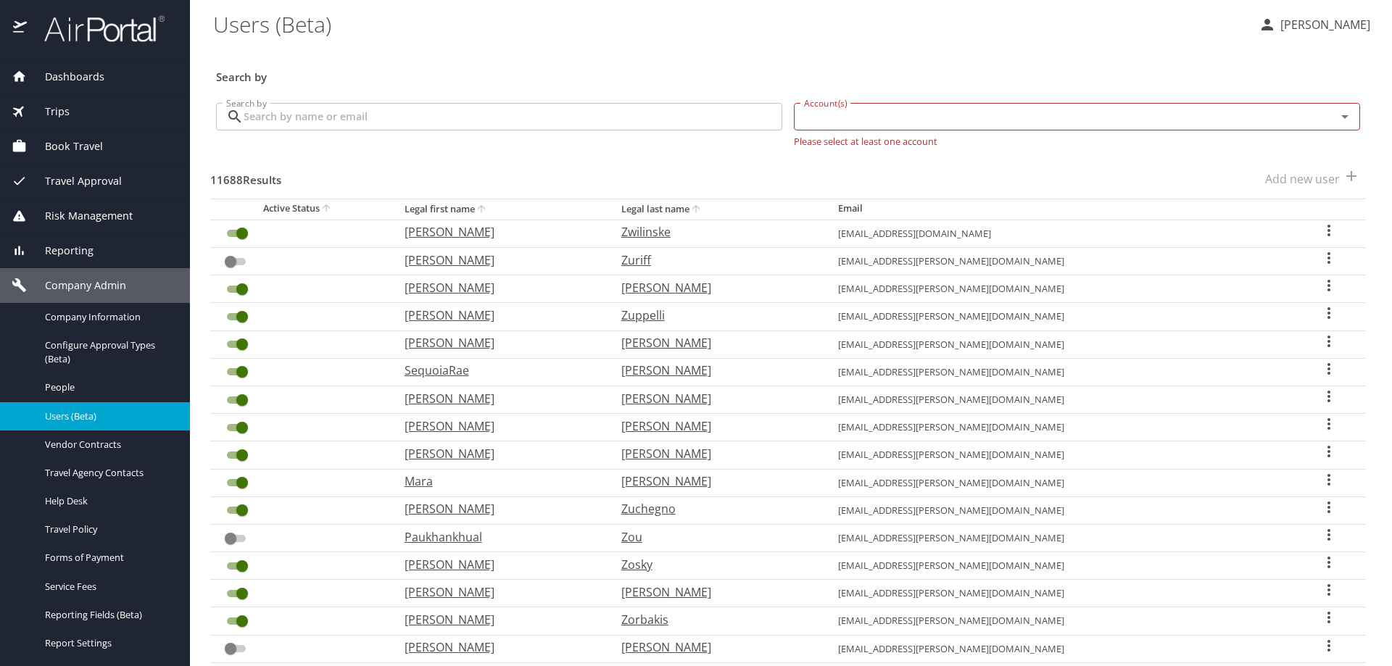
drag, startPoint x: 861, startPoint y: 165, endPoint x: 849, endPoint y: 169, distance: 12.2
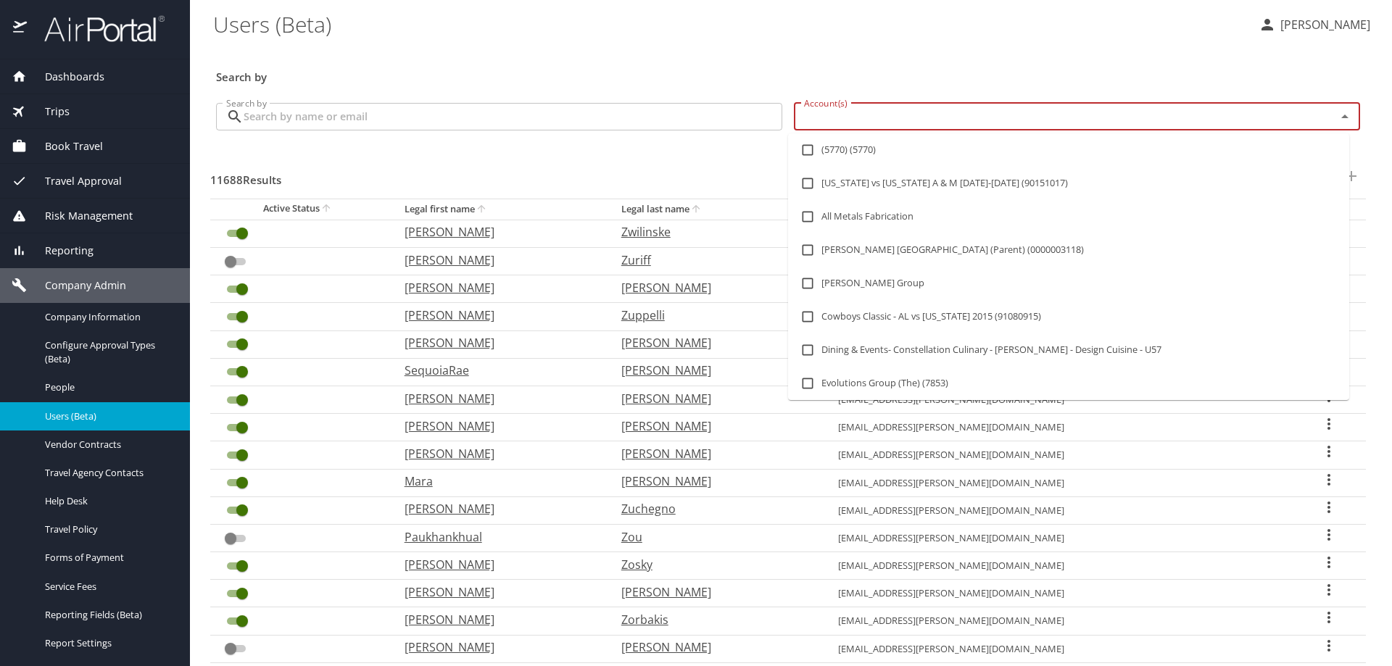
drag, startPoint x: 849, startPoint y: 169, endPoint x: 843, endPoint y: 115, distance: 54.8
click at [843, 115] on input "Account(s)" at bounding box center [1055, 116] width 515 height 19
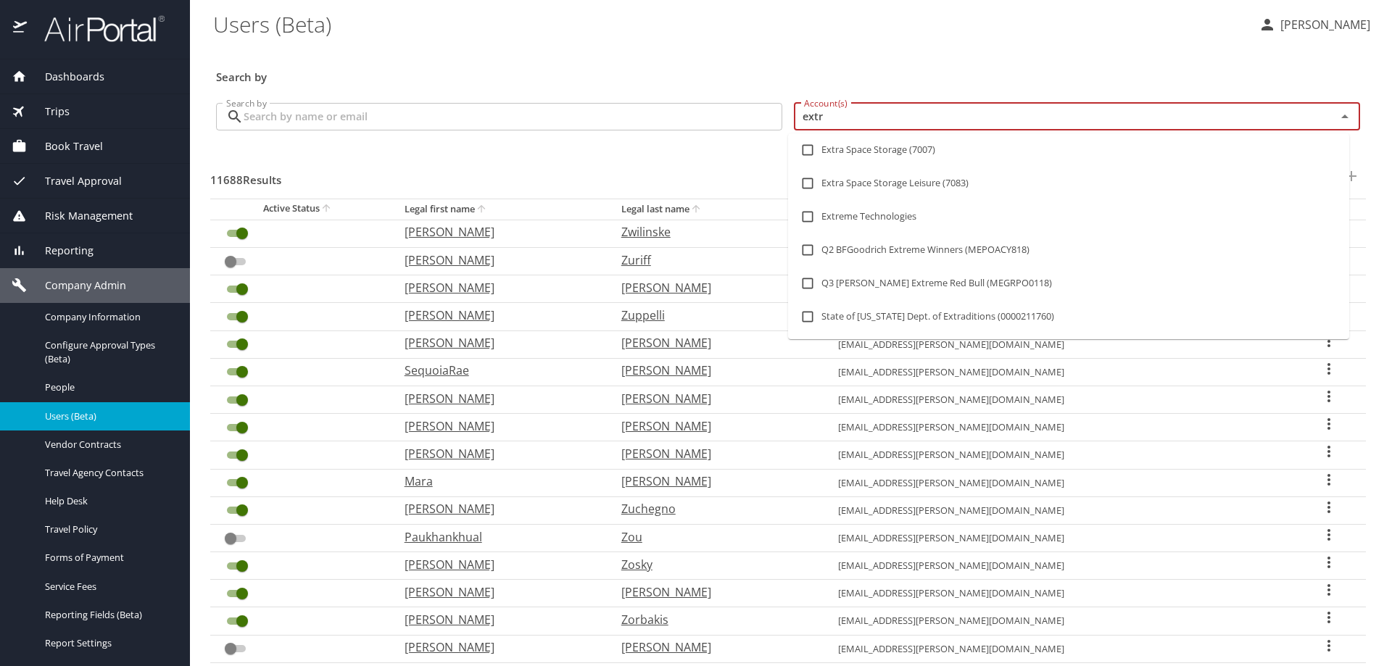
type input "extra"
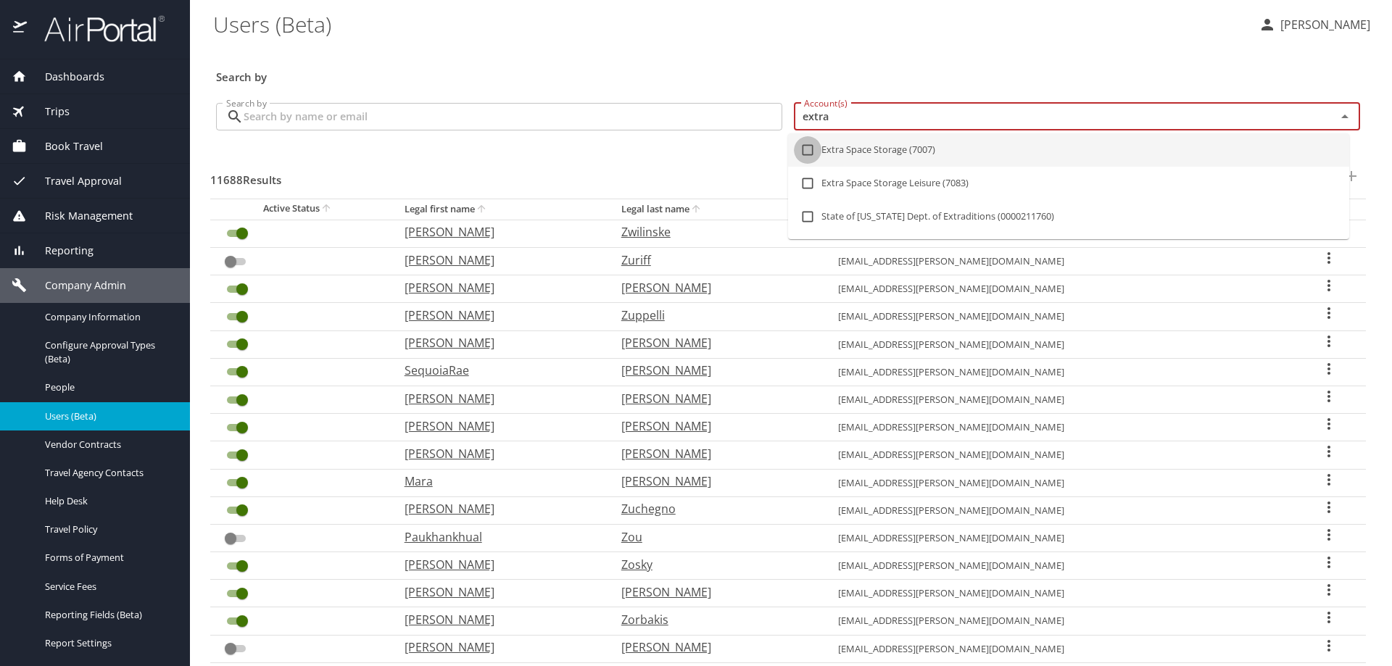
click at [809, 151] on input "checkbox" at bounding box center [808, 150] width 28 height 28
checkbox input "true"
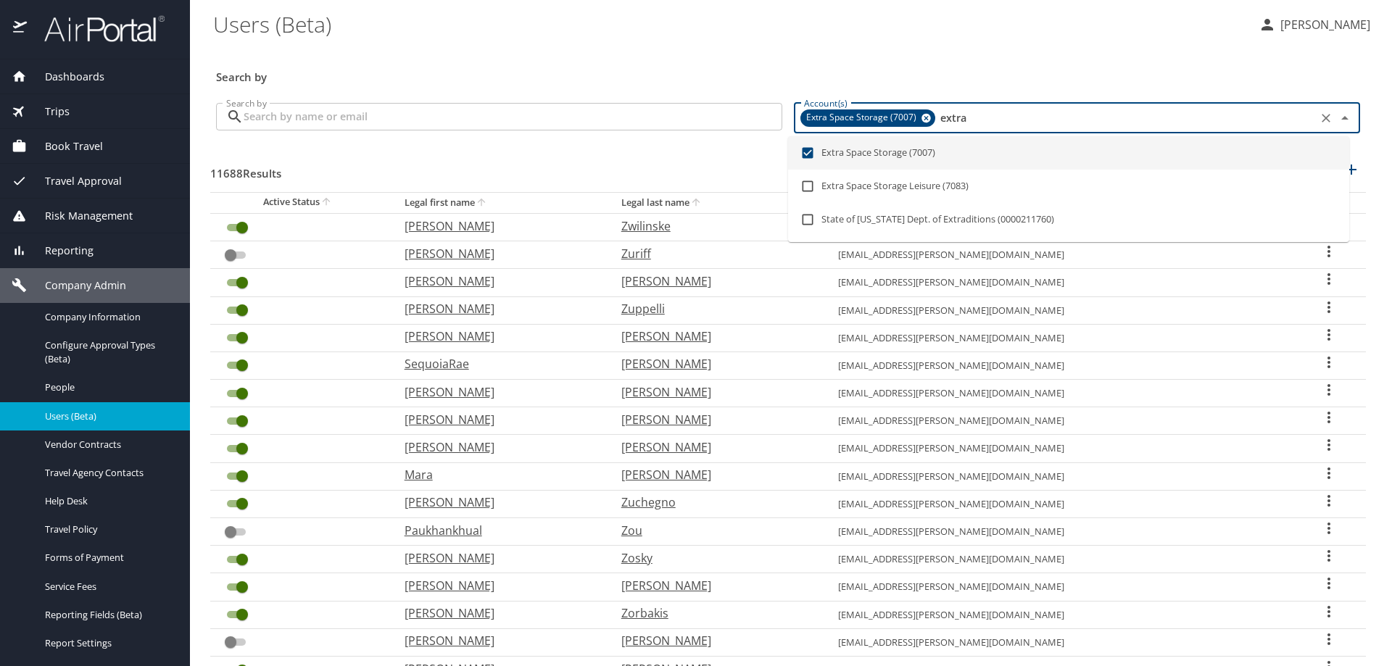
checkbox input "false"
checkbox input "true"
checkbox input "false"
checkbox input "true"
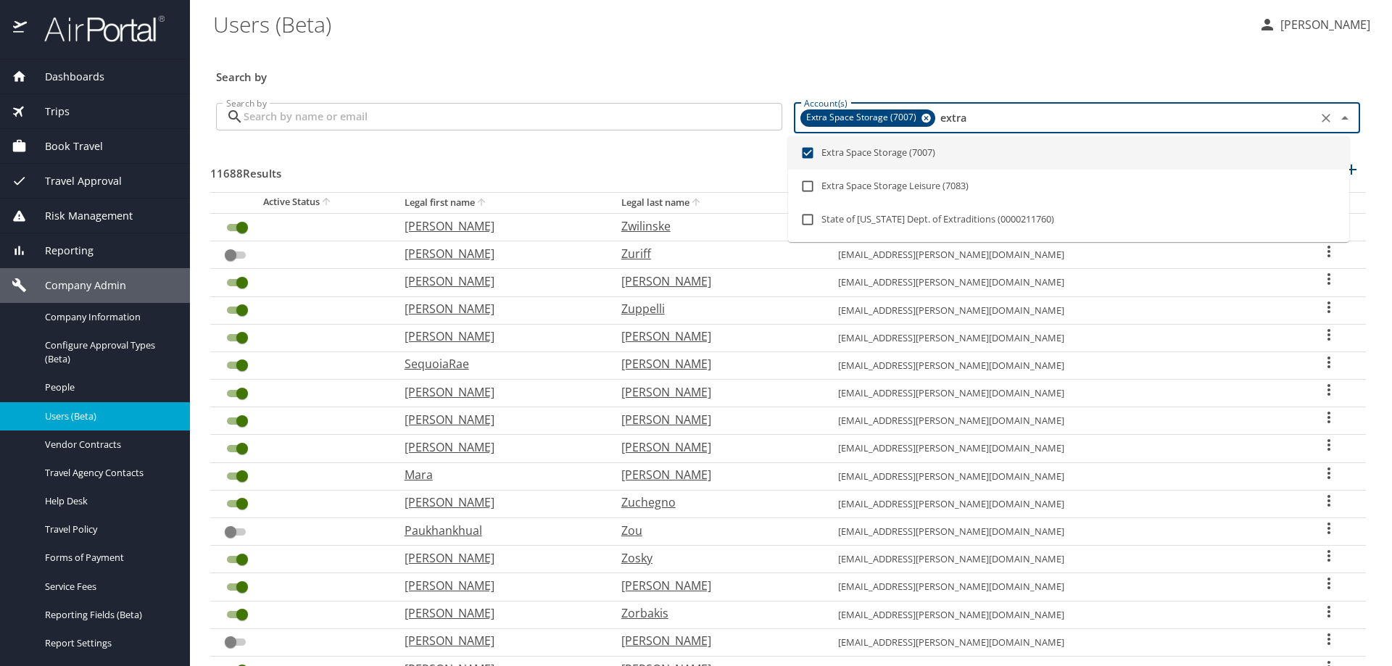
checkbox input "true"
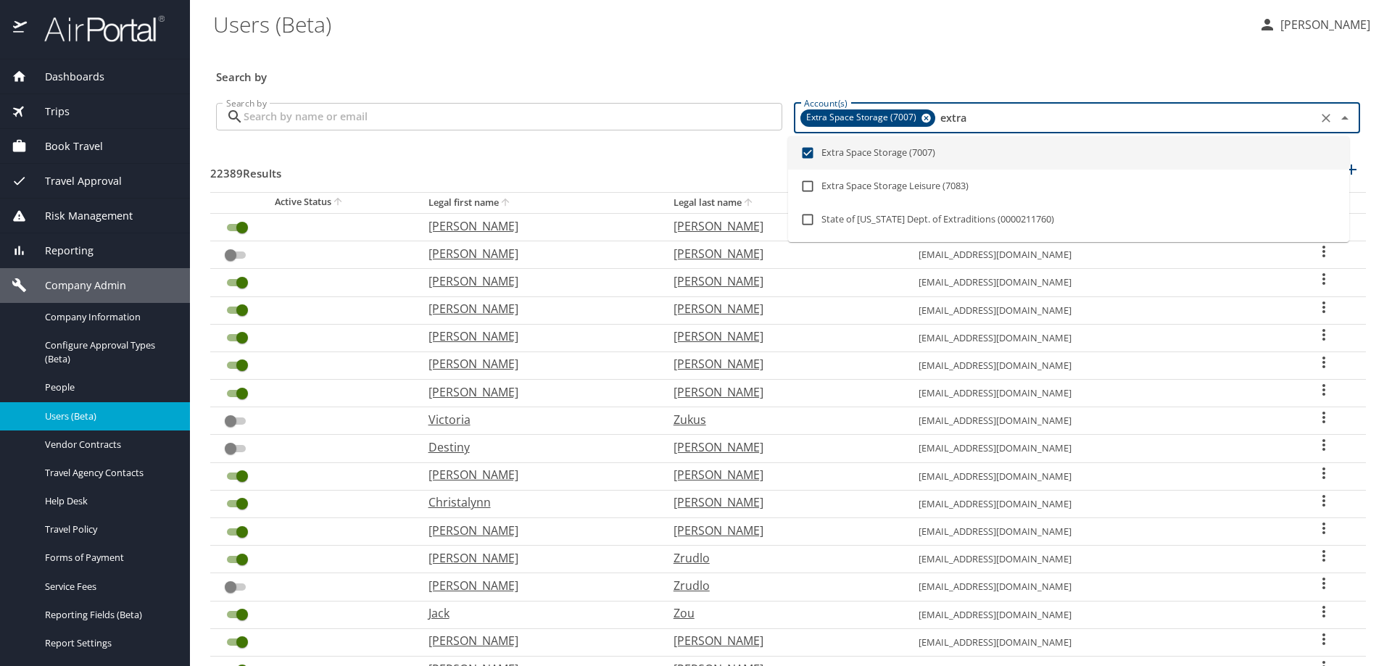
type input "extra"
click at [322, 115] on input "Search by" at bounding box center [513, 117] width 539 height 28
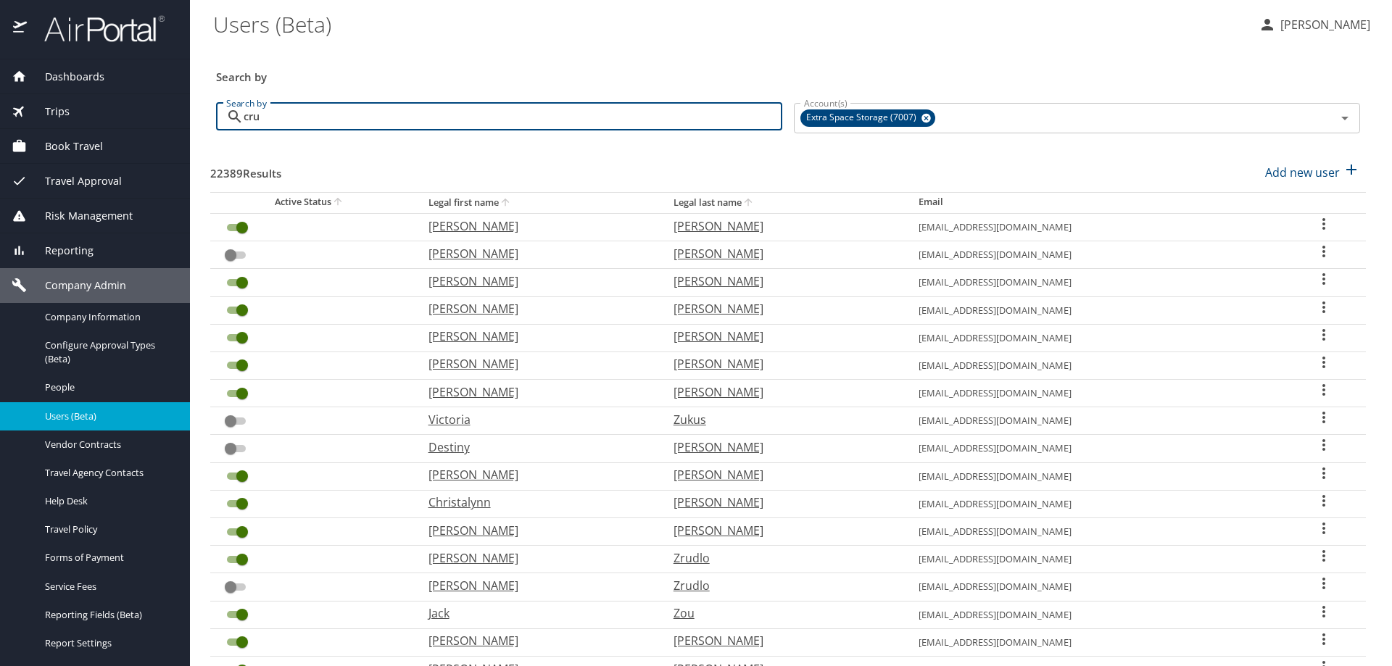
type input "cruz"
checkbox input "true"
checkbox input "false"
checkbox input "true"
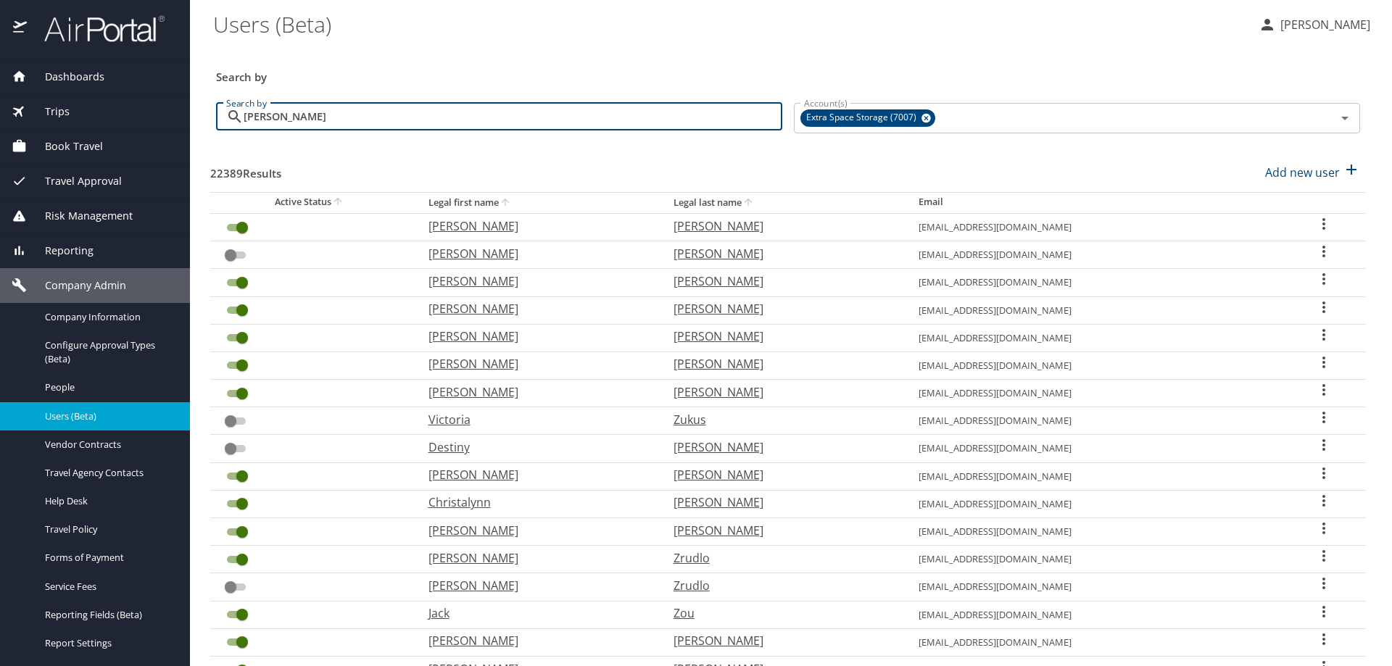
checkbox input "true"
checkbox input "false"
checkbox input "true"
checkbox input "false"
checkbox input "true"
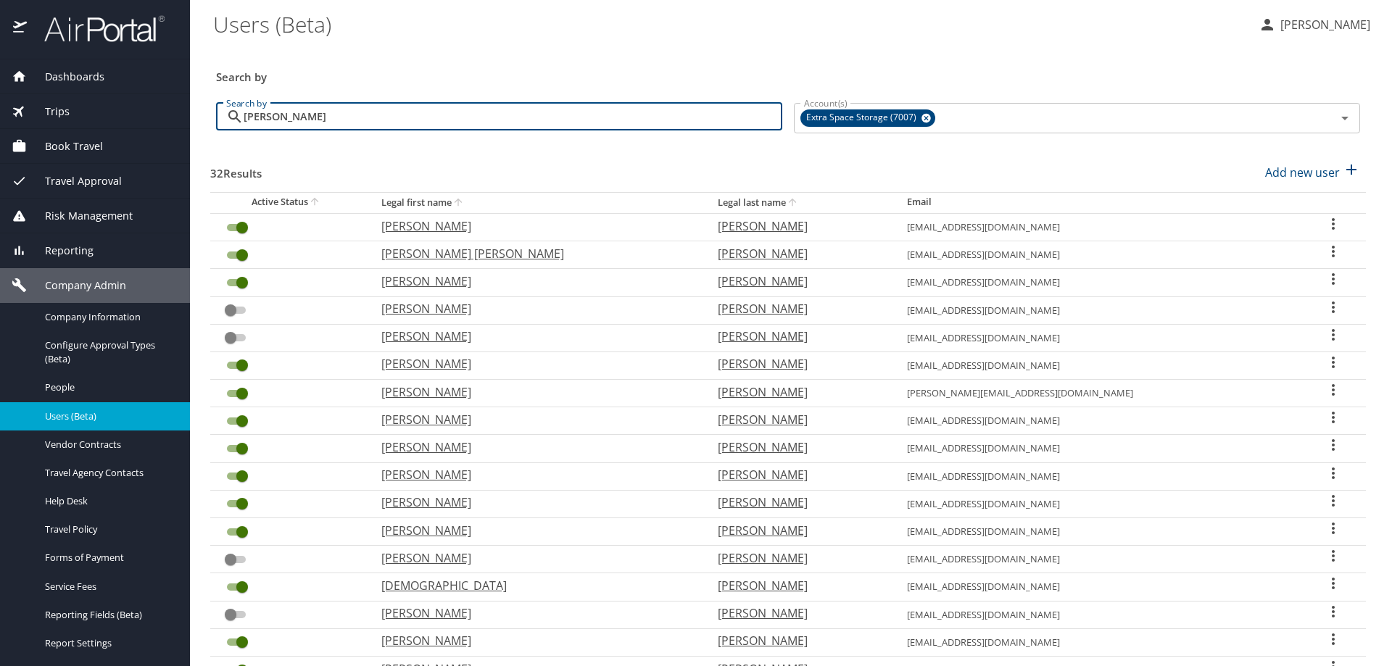
drag, startPoint x: 332, startPoint y: 120, endPoint x: 201, endPoint y: 117, distance: 131.3
click at [201, 117] on main "Users (Beta) Tammy Kruckeberg Search by Search by cruz Search by Account(s) Ext…" at bounding box center [791, 333] width 1202 height 666
type input "pr"
checkbox input "false"
checkbox input "true"
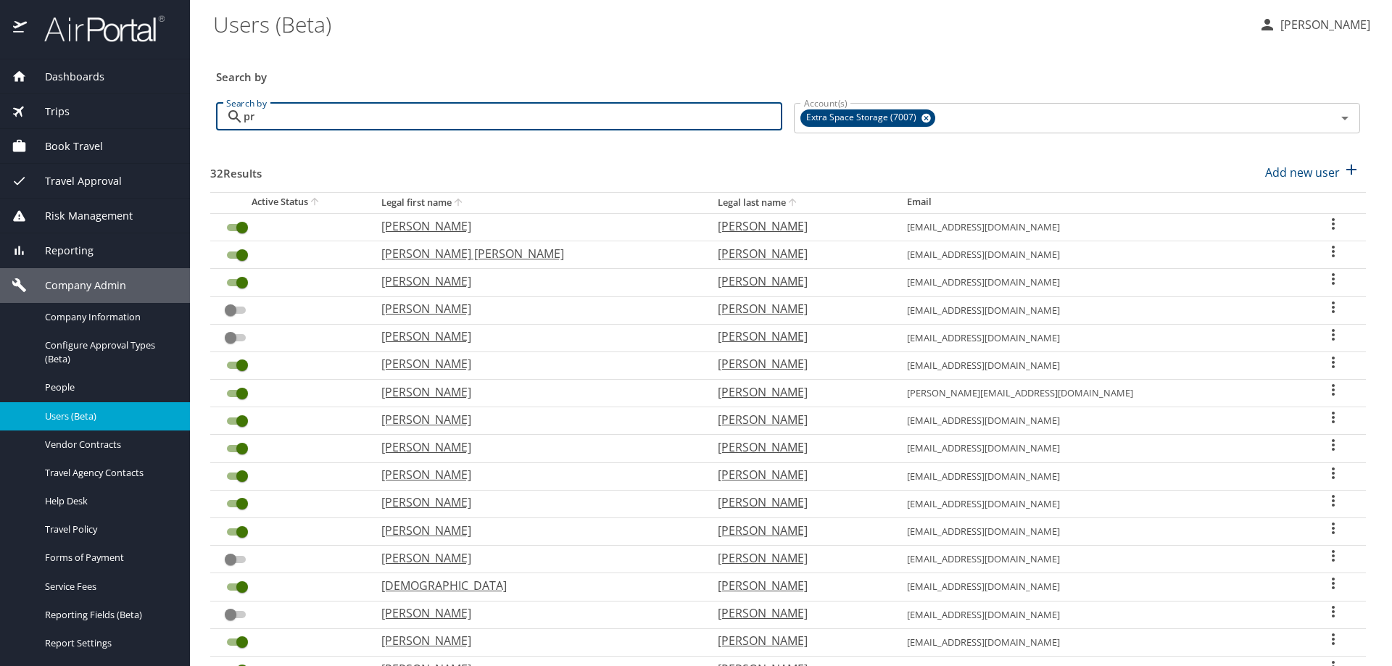
checkbox input "true"
checkbox input "false"
checkbox input "true"
checkbox input "false"
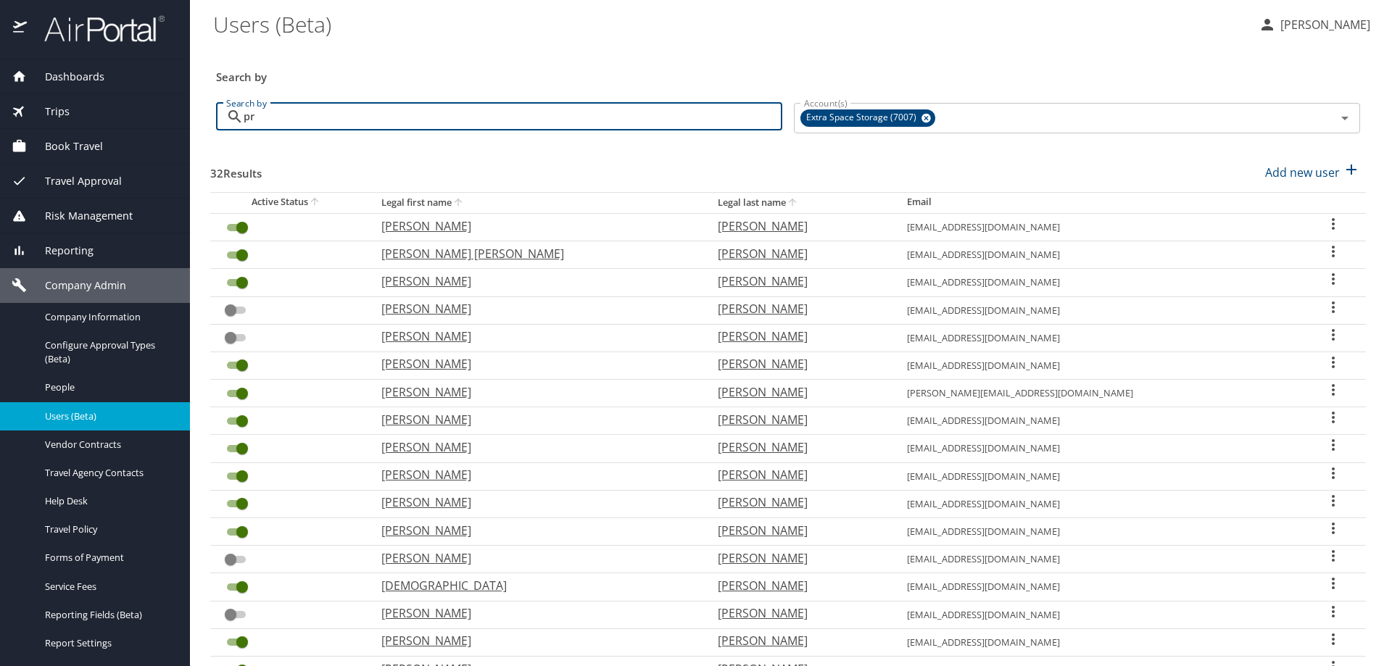
checkbox input "true"
checkbox input "false"
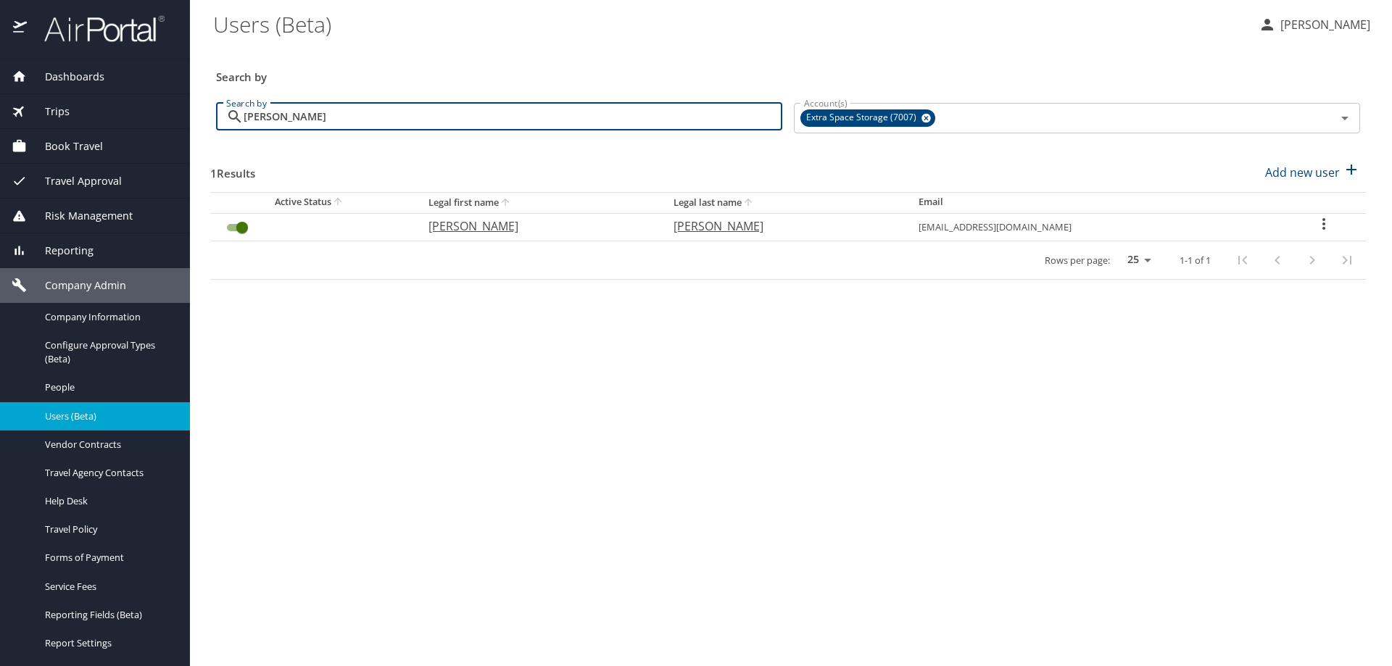
type input "priscilla cruz"
click at [1323, 220] on icon "User Search Table" at bounding box center [1324, 224] width 3 height 12
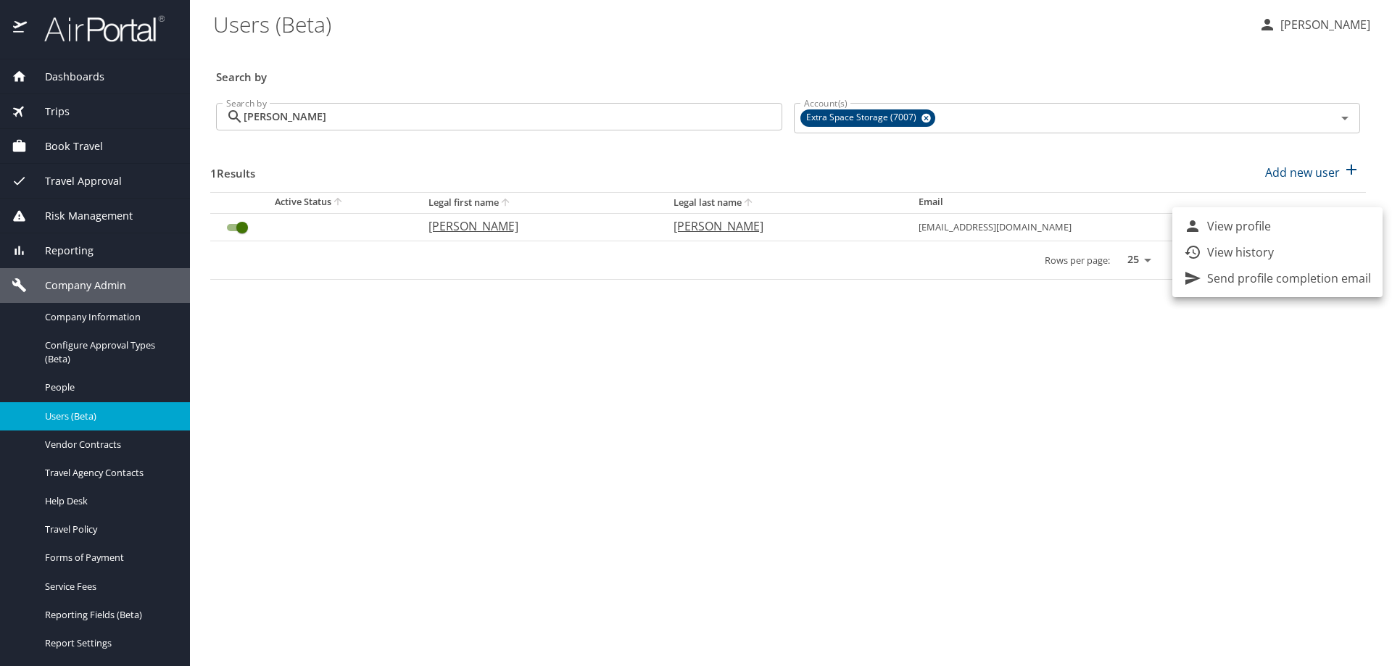
click at [1247, 225] on p "View profile" at bounding box center [1239, 226] width 64 height 17
select select "US"
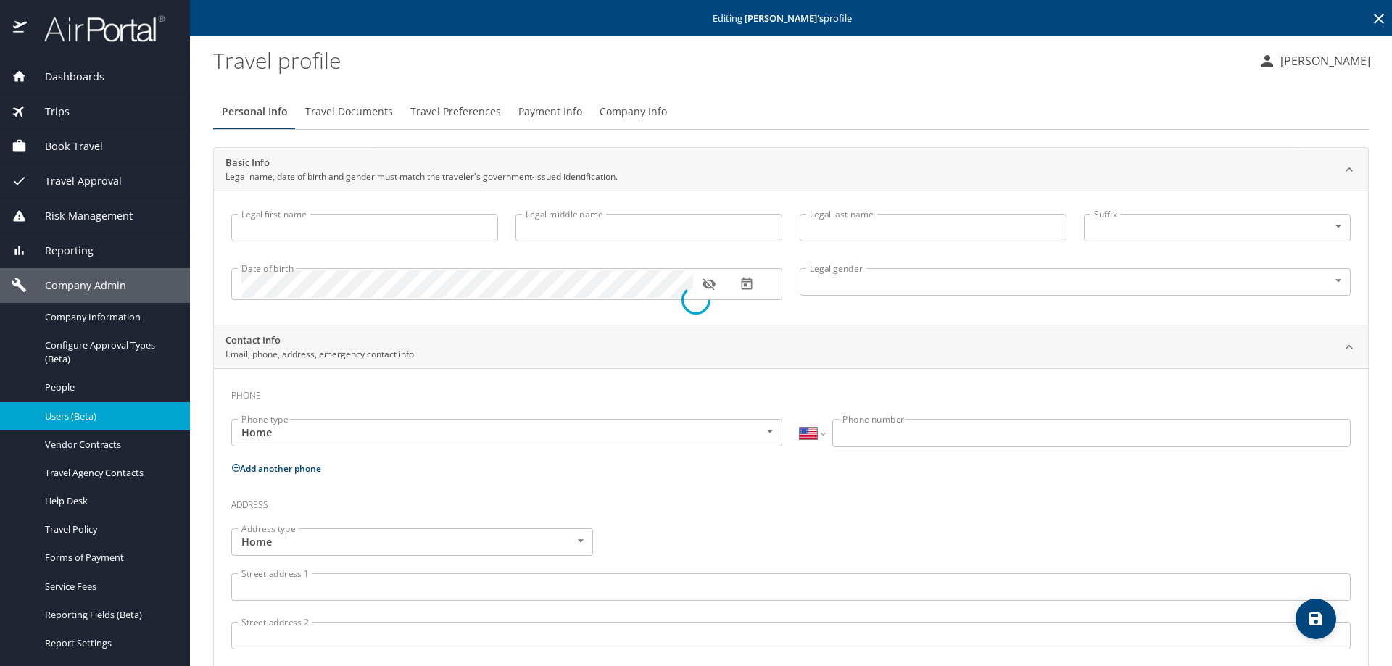
type input "Priscilla"
type input "Cruz"
type input "Undisclosed"
select select "US"
click at [617, 106] on span "Company Info" at bounding box center [633, 112] width 67 height 18
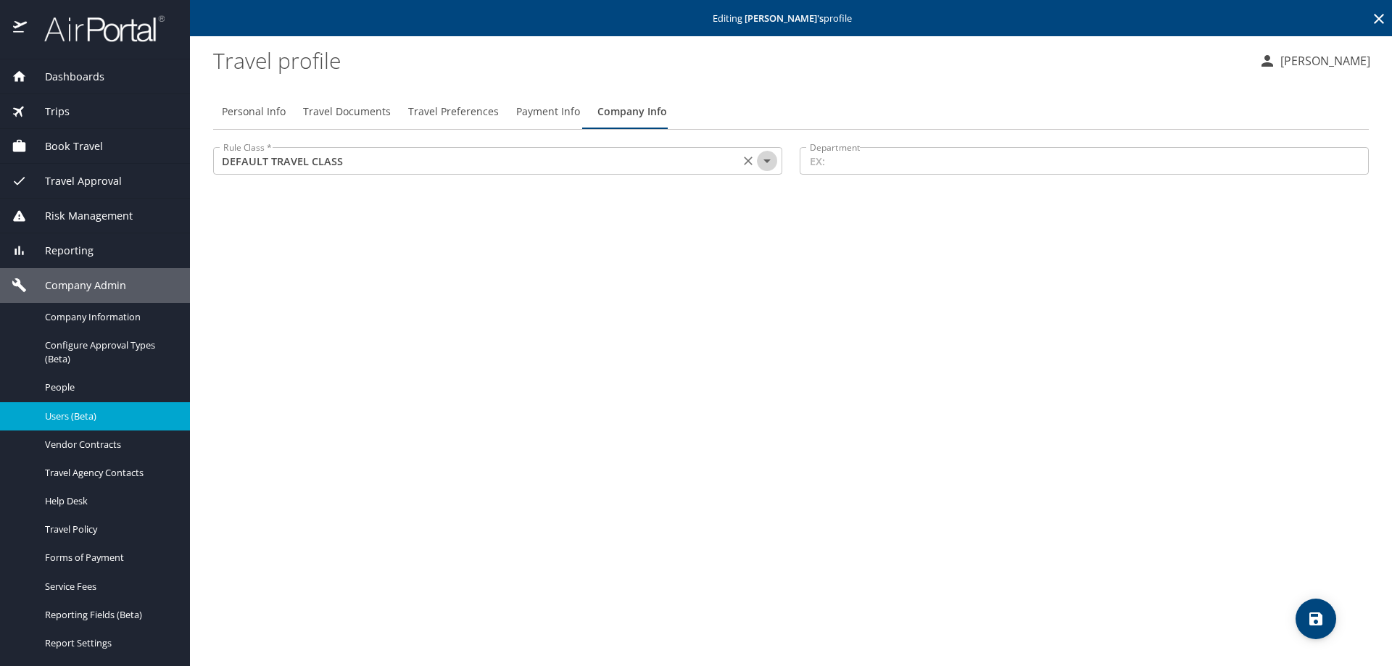
click at [768, 157] on icon "Open" at bounding box center [767, 160] width 17 height 17
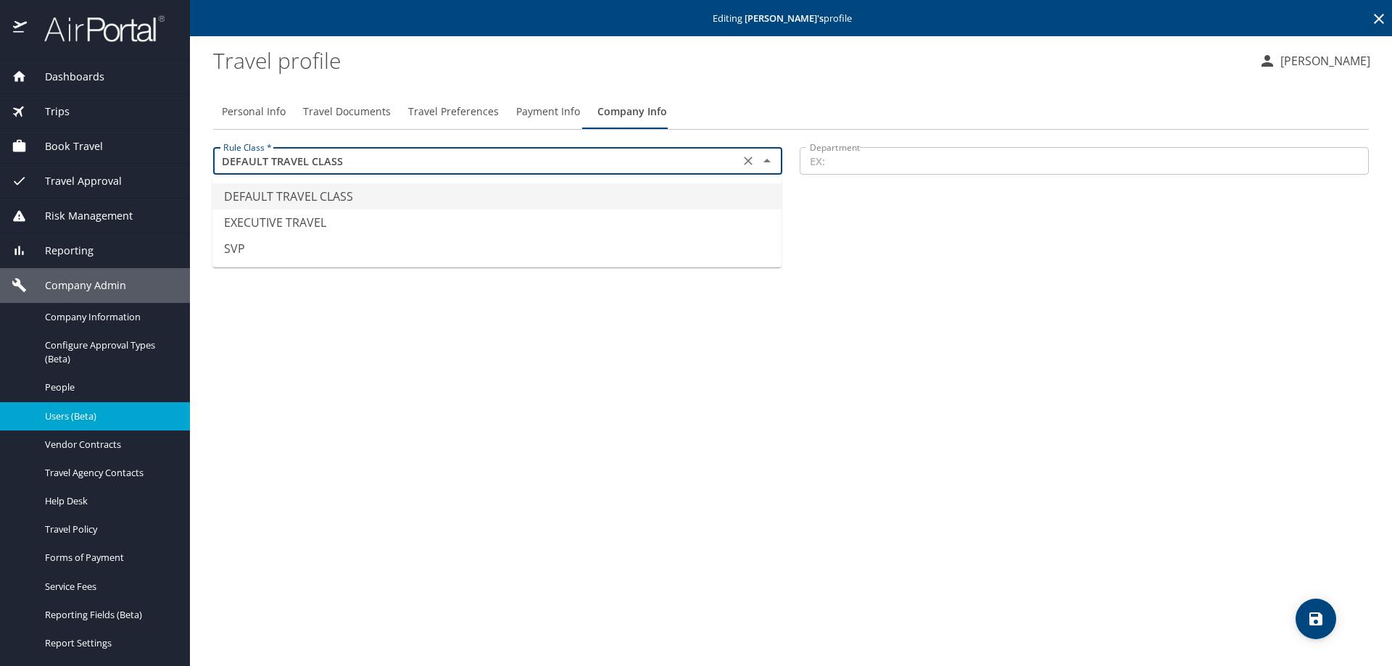
click at [768, 157] on icon "Close" at bounding box center [767, 160] width 17 height 17
click at [815, 48] on profile "Travel profile" at bounding box center [730, 60] width 1034 height 45
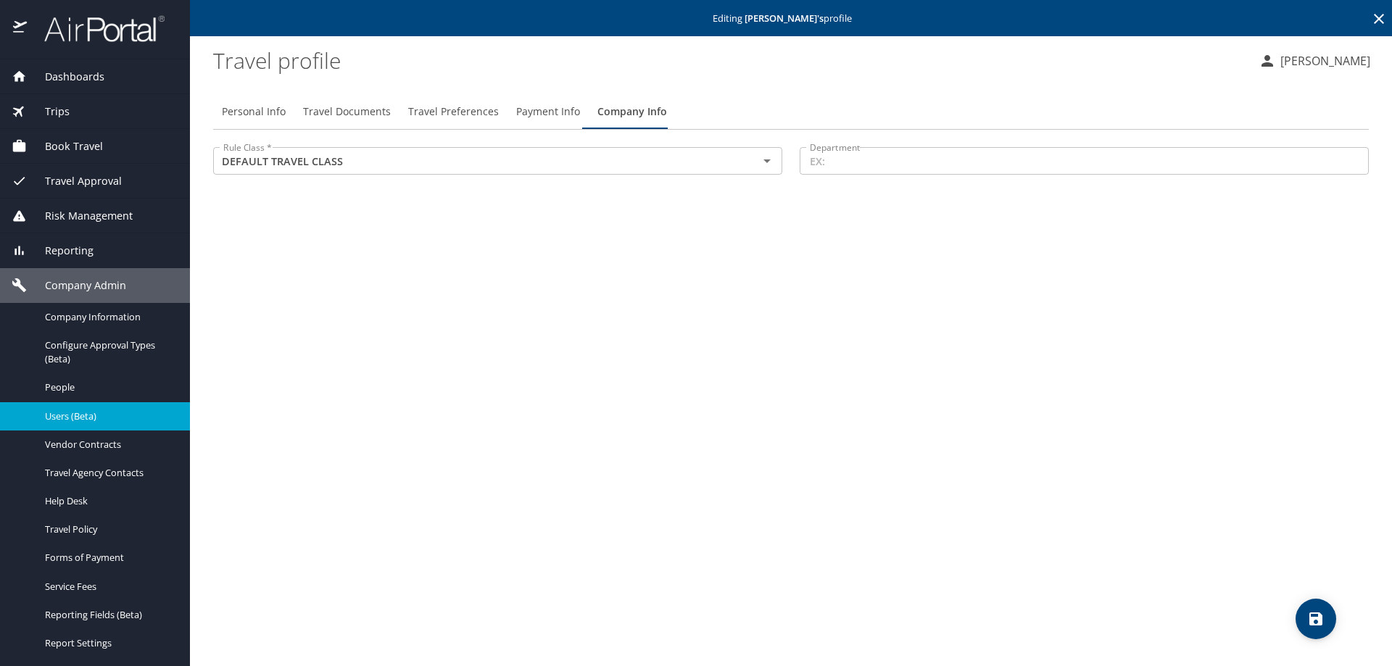
click at [1381, 11] on icon at bounding box center [1379, 18] width 17 height 17
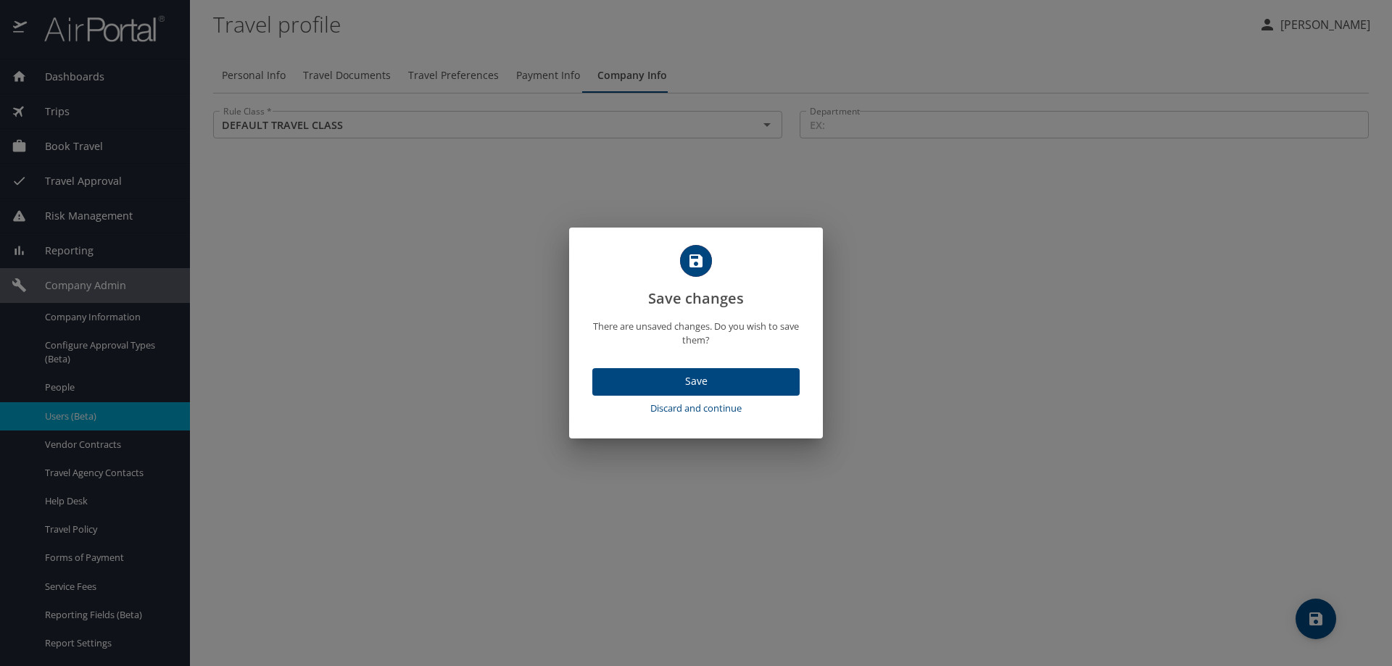
click at [687, 405] on span "Discard and continue" at bounding box center [696, 408] width 196 height 17
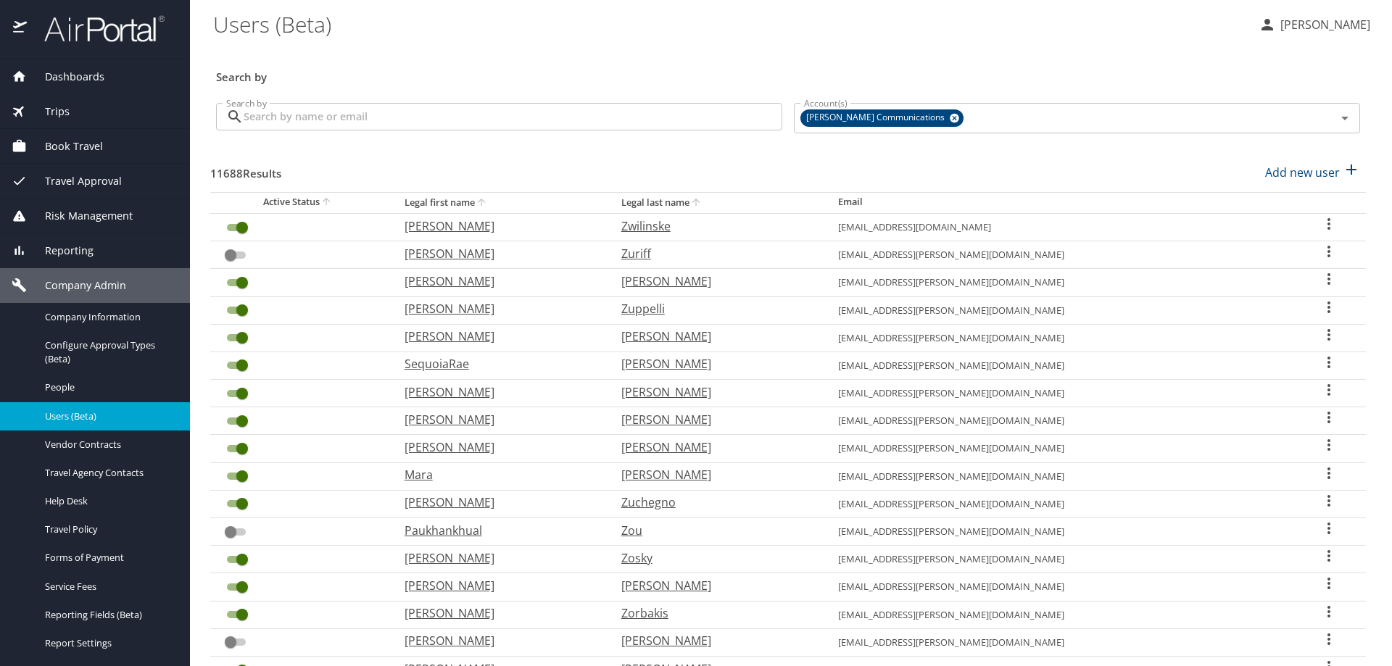
drag, startPoint x: 687, startPoint y: 405, endPoint x: 1303, endPoint y: 20, distance: 726.8
click at [1303, 20] on p "[PERSON_NAME]" at bounding box center [1323, 24] width 94 height 17
click at [1258, 160] on li "Sign out" at bounding box center [1298, 162] width 148 height 26
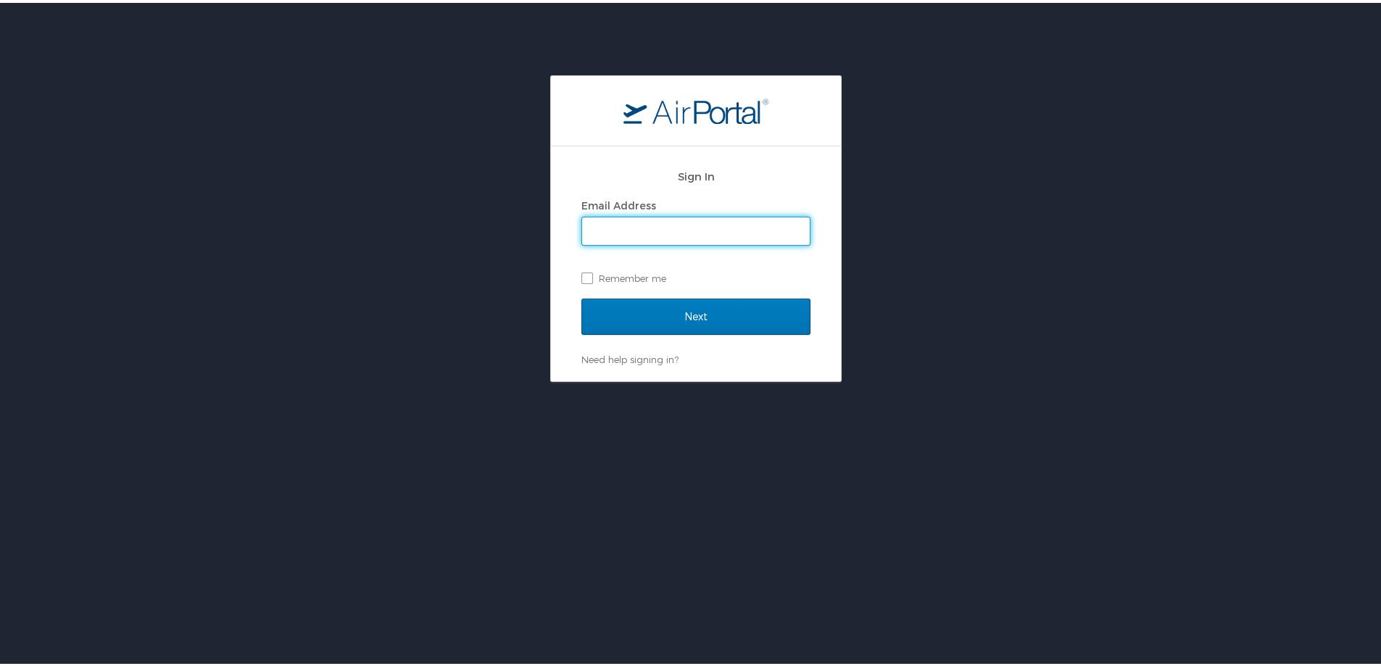
click at [658, 225] on input "Email Address" at bounding box center [696, 229] width 228 height 28
click at [511, 235] on div "Sign In Email Address tkruckberg Remember me Next Need help signing in? Forgot …" at bounding box center [696, 226] width 1392 height 307
drag, startPoint x: 511, startPoint y: 235, endPoint x: 656, endPoint y: 217, distance: 146.9
click at [656, 217] on input "tkruckberg" at bounding box center [696, 229] width 228 height 28
type input "[EMAIL_ADDRESS][DOMAIN_NAME]"
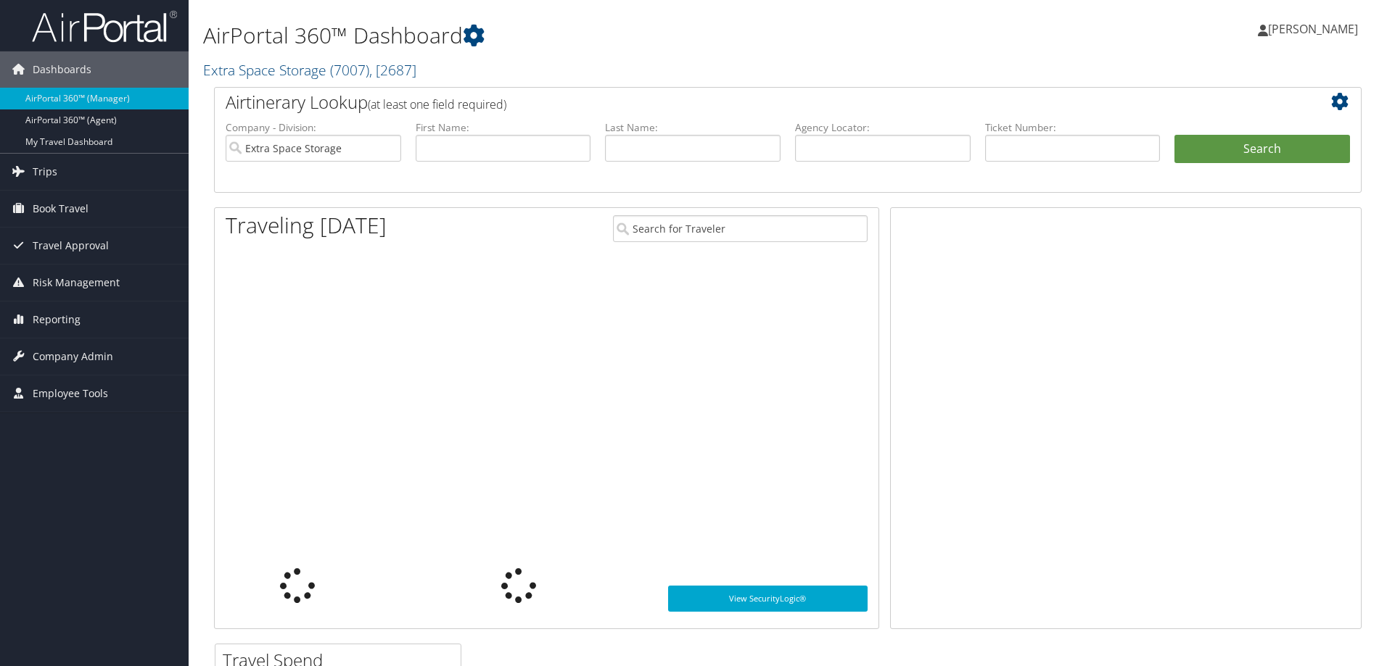
click at [1296, 31] on span "[PERSON_NAME]" at bounding box center [1313, 29] width 90 height 16
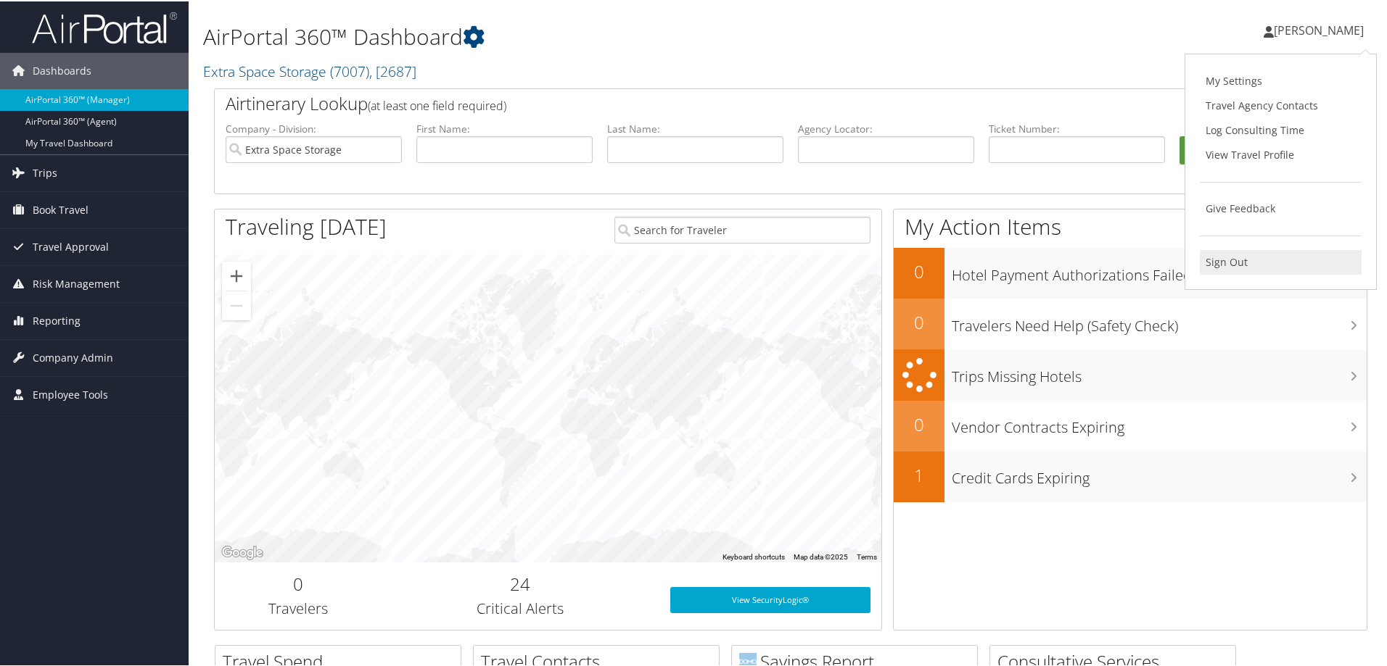
click at [1223, 265] on link "Sign Out" at bounding box center [1280, 261] width 162 height 25
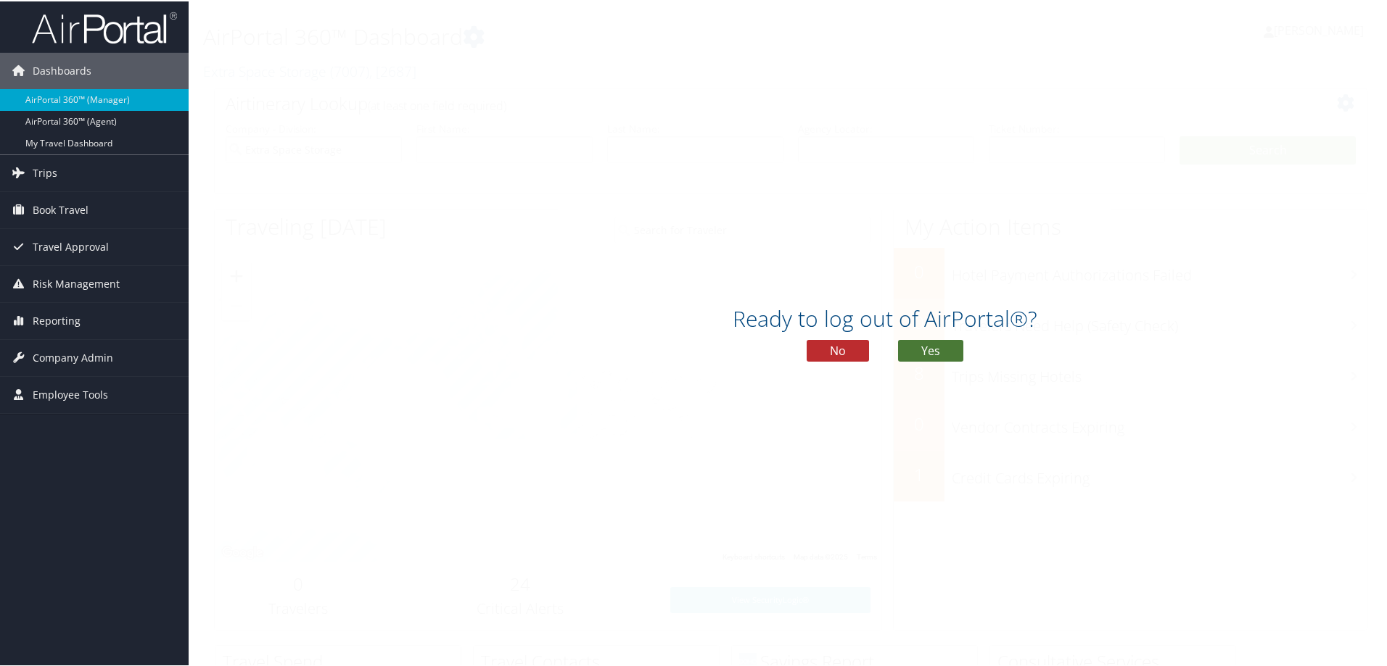
click at [942, 351] on button "Yes" at bounding box center [930, 350] width 65 height 22
